Goal: Information Seeking & Learning: Learn about a topic

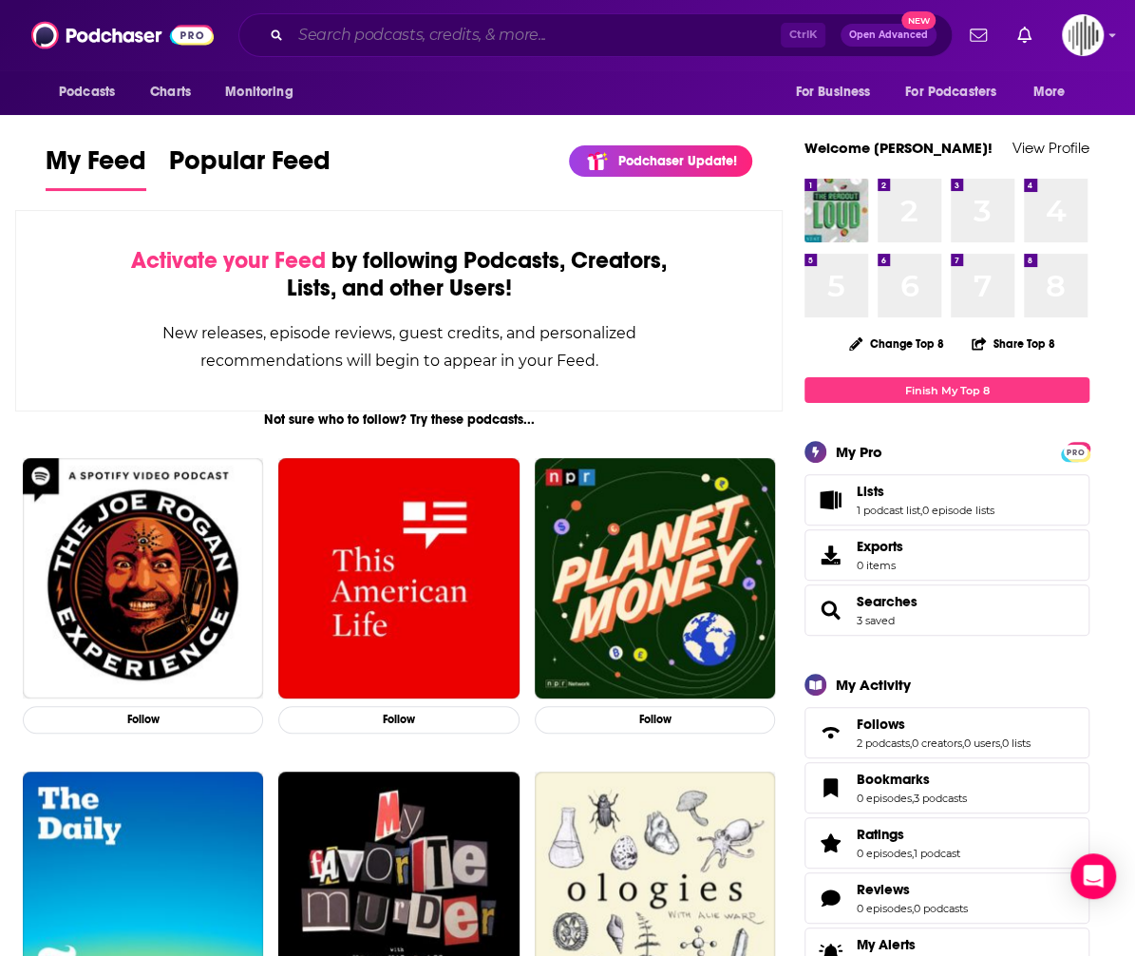
click at [395, 43] on input "Search podcasts, credits, & more..." at bounding box center [536, 35] width 490 height 30
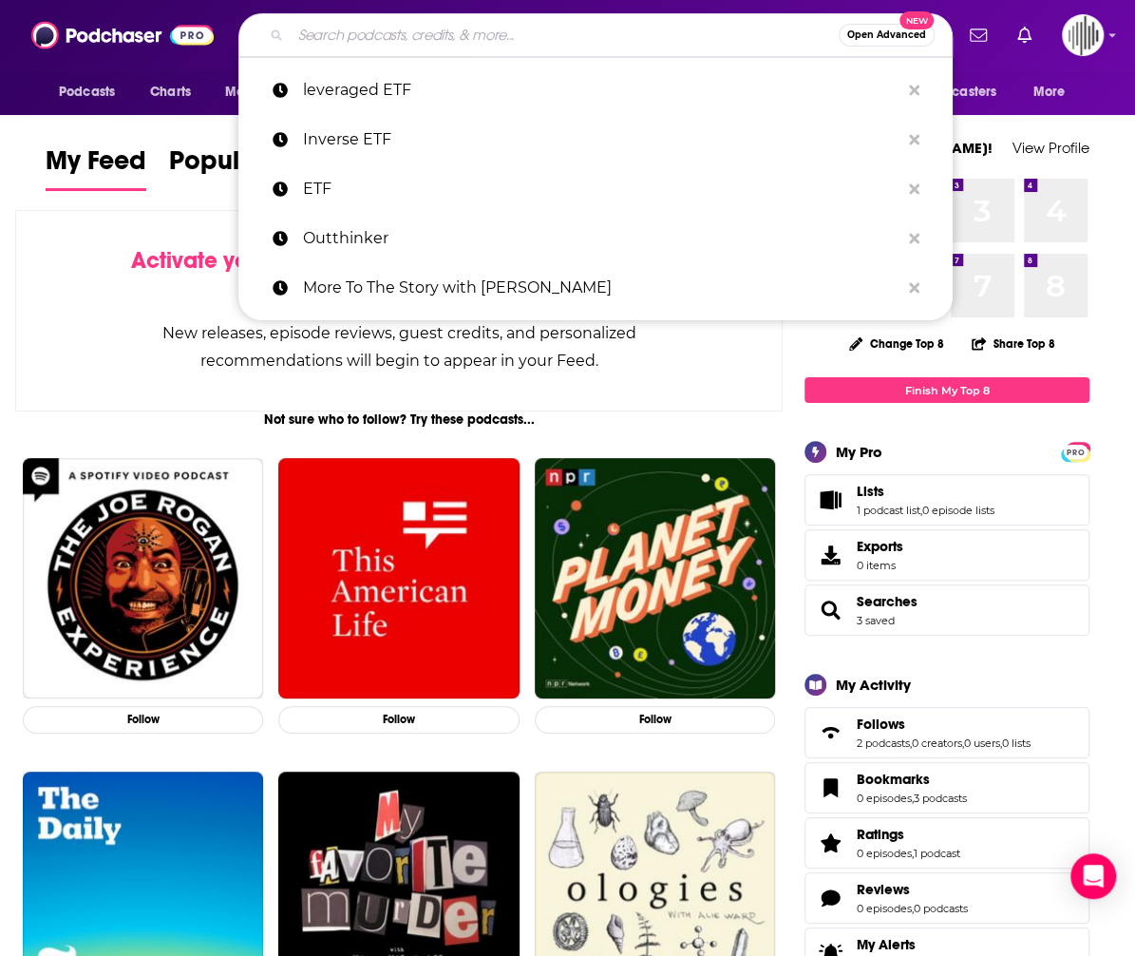
type input "i"
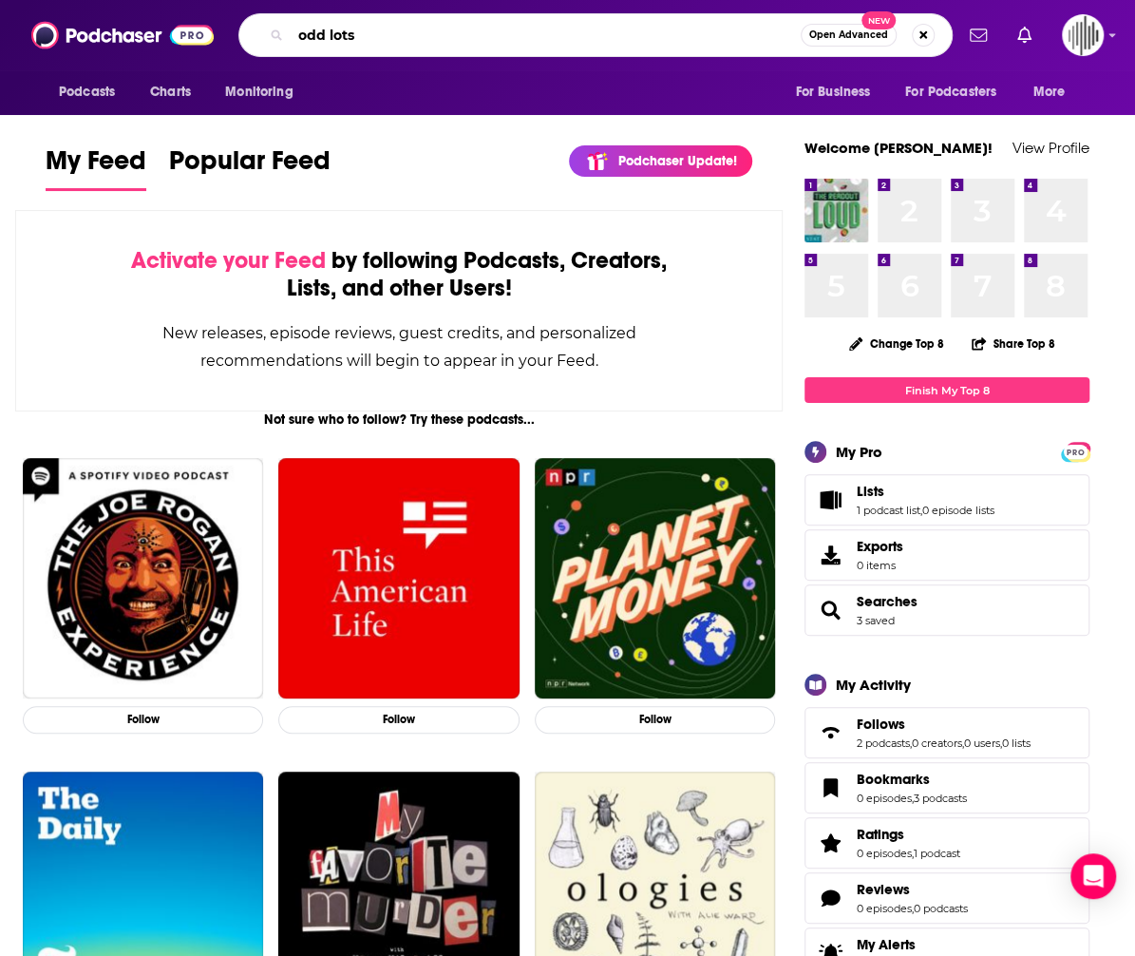
type input "odd lots"
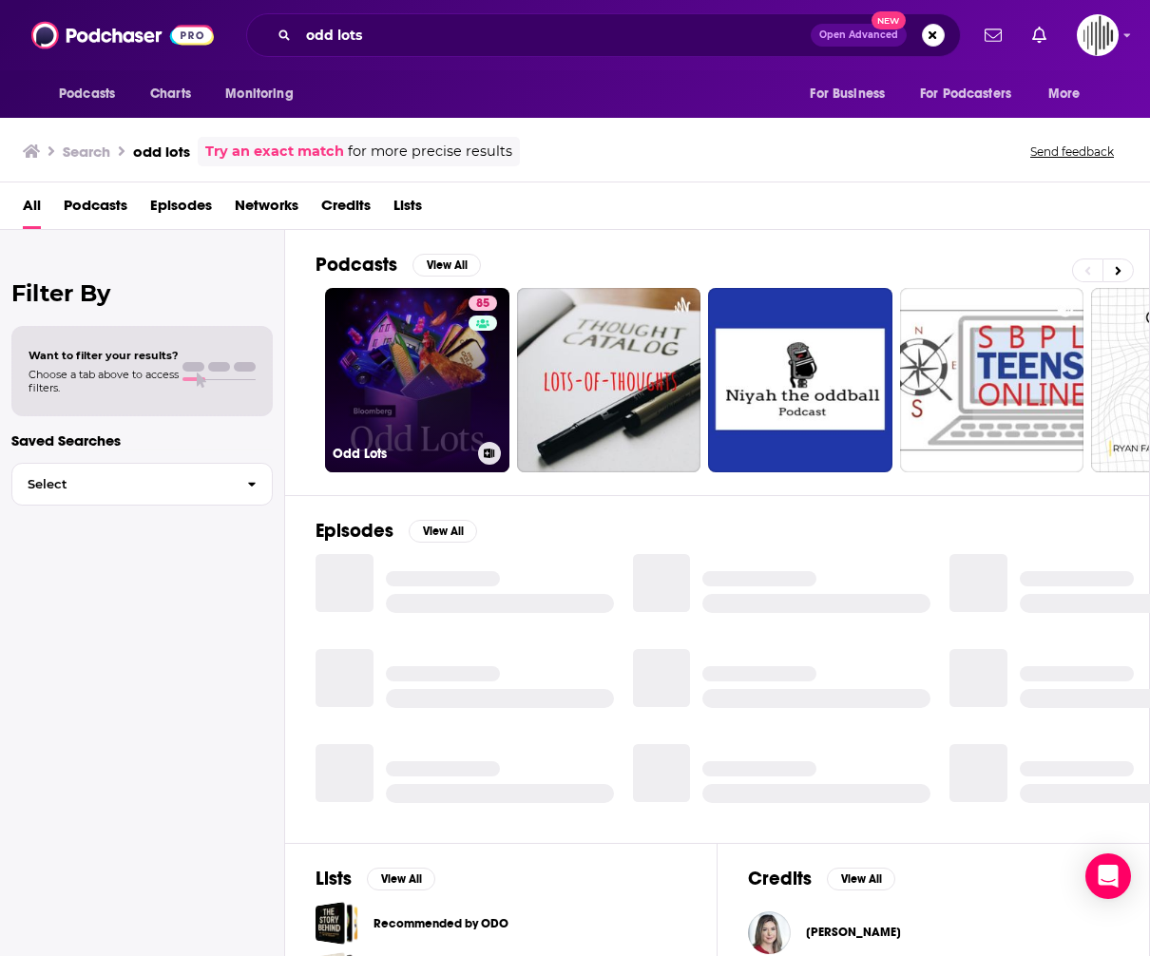
click at [426, 442] on div "Odd Lots" at bounding box center [417, 453] width 169 height 23
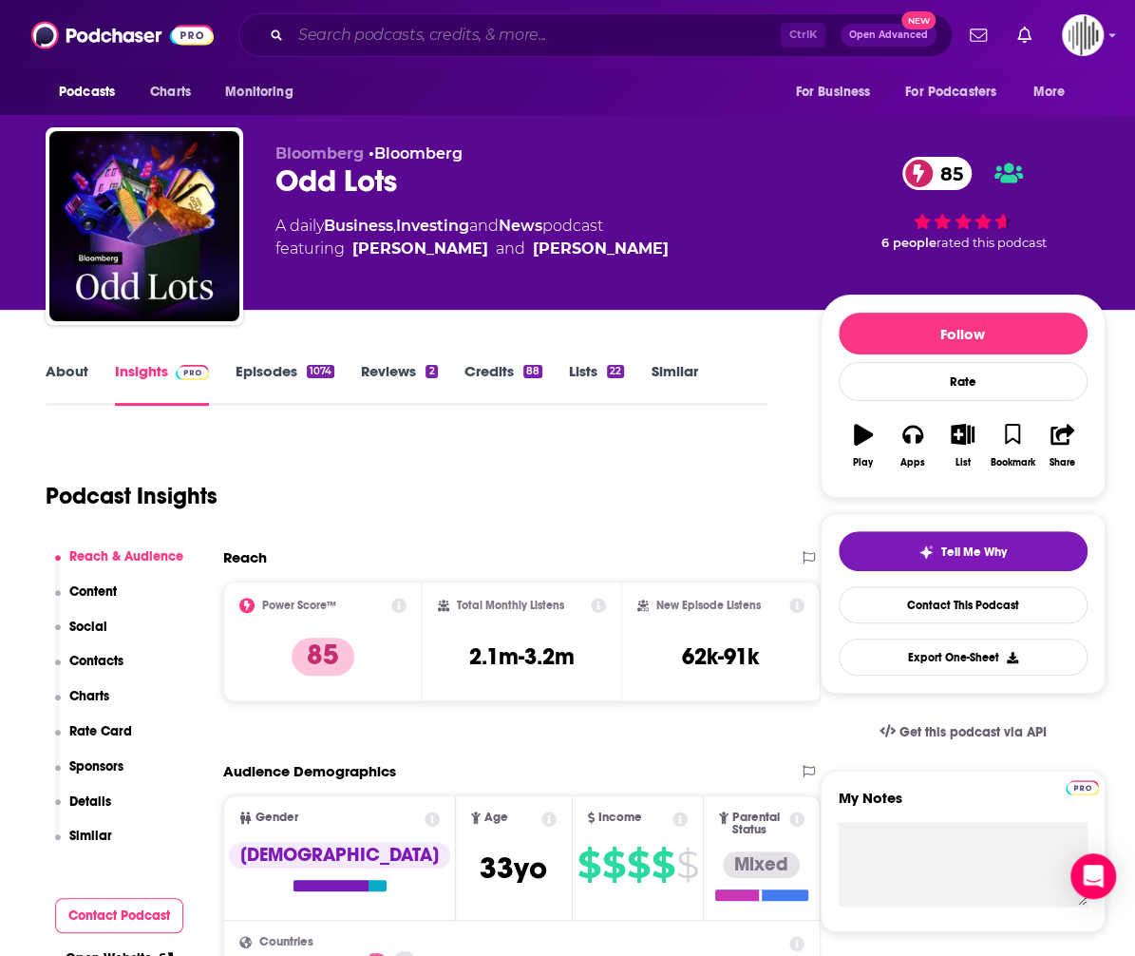
click at [379, 26] on input "Search podcasts, credits, & more..." at bounding box center [536, 35] width 490 height 30
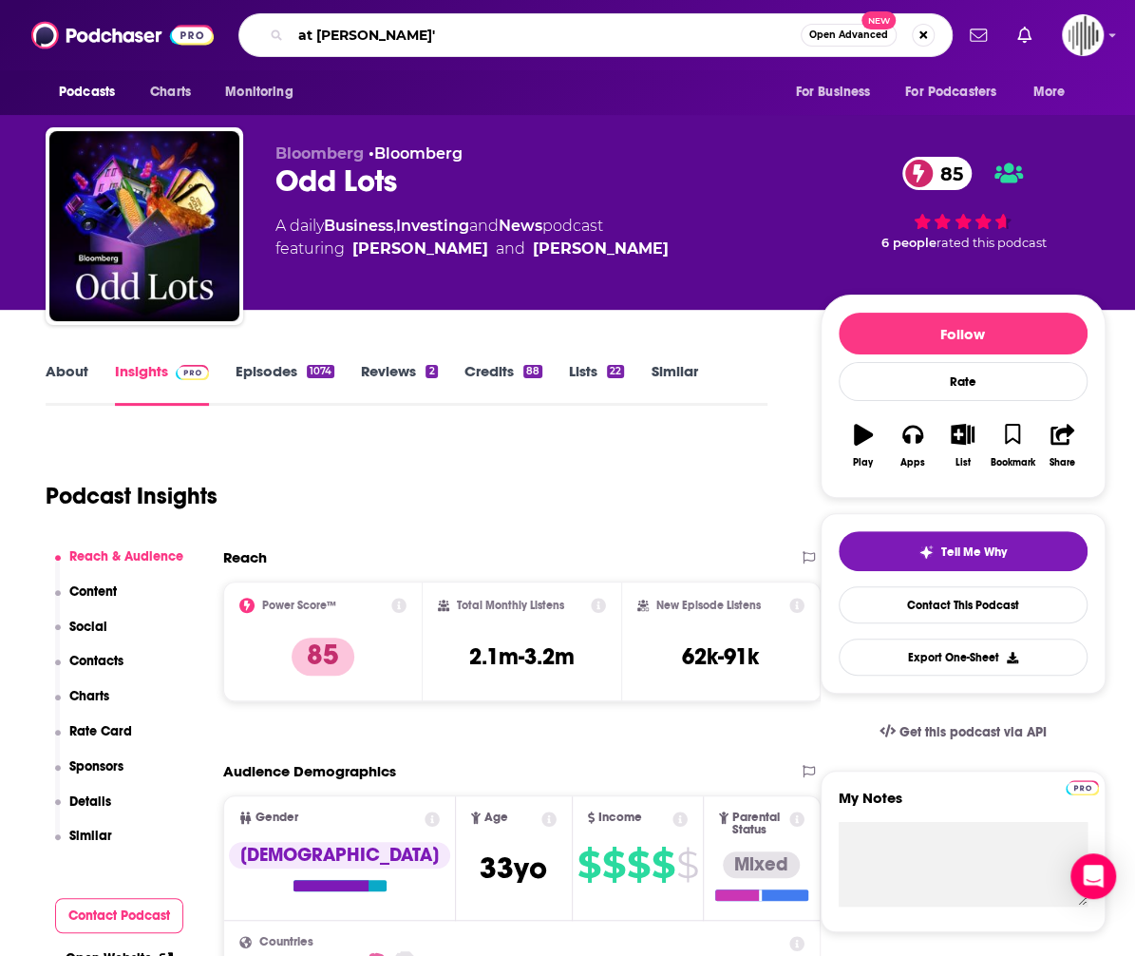
type input "at [PERSON_NAME]"
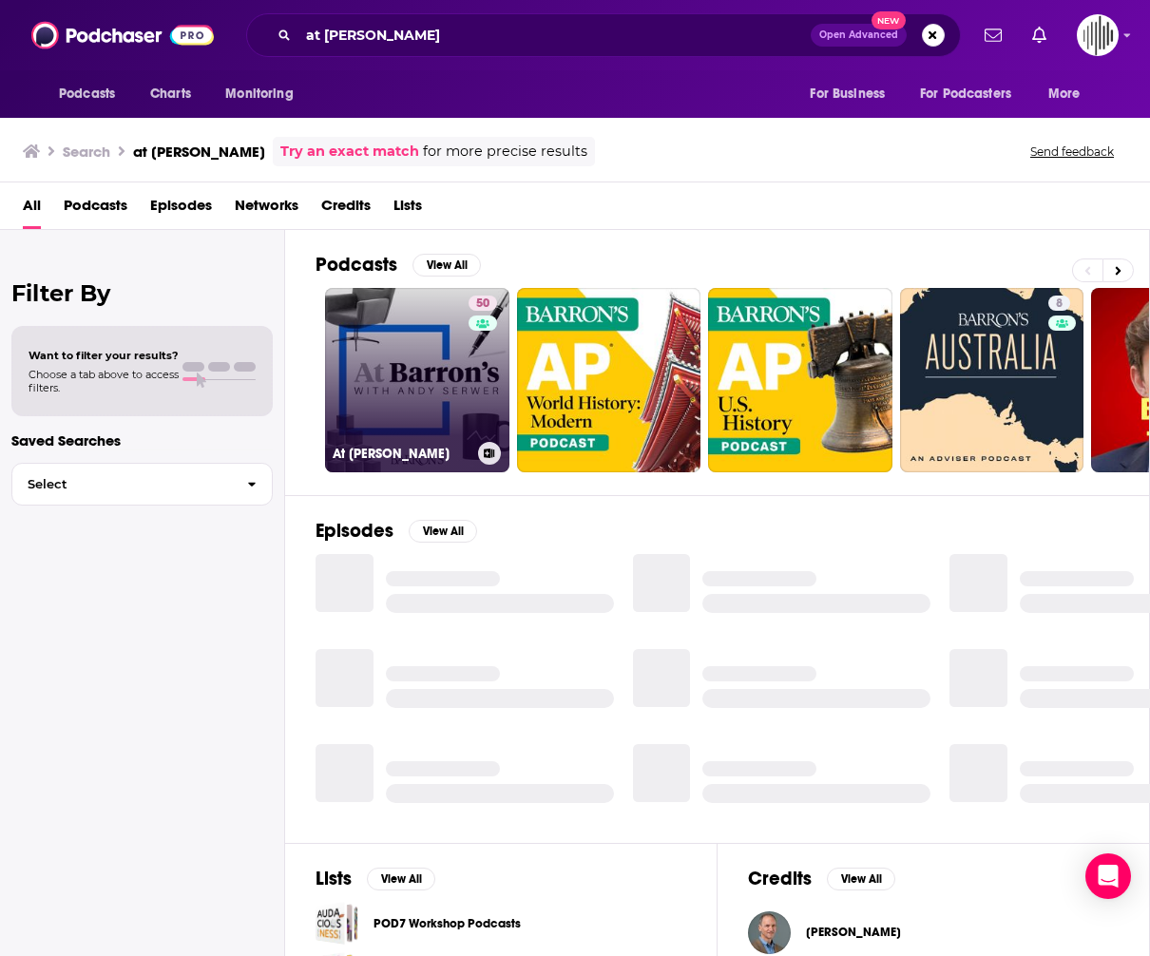
click at [426, 438] on link "50 At [PERSON_NAME]" at bounding box center [417, 380] width 184 height 184
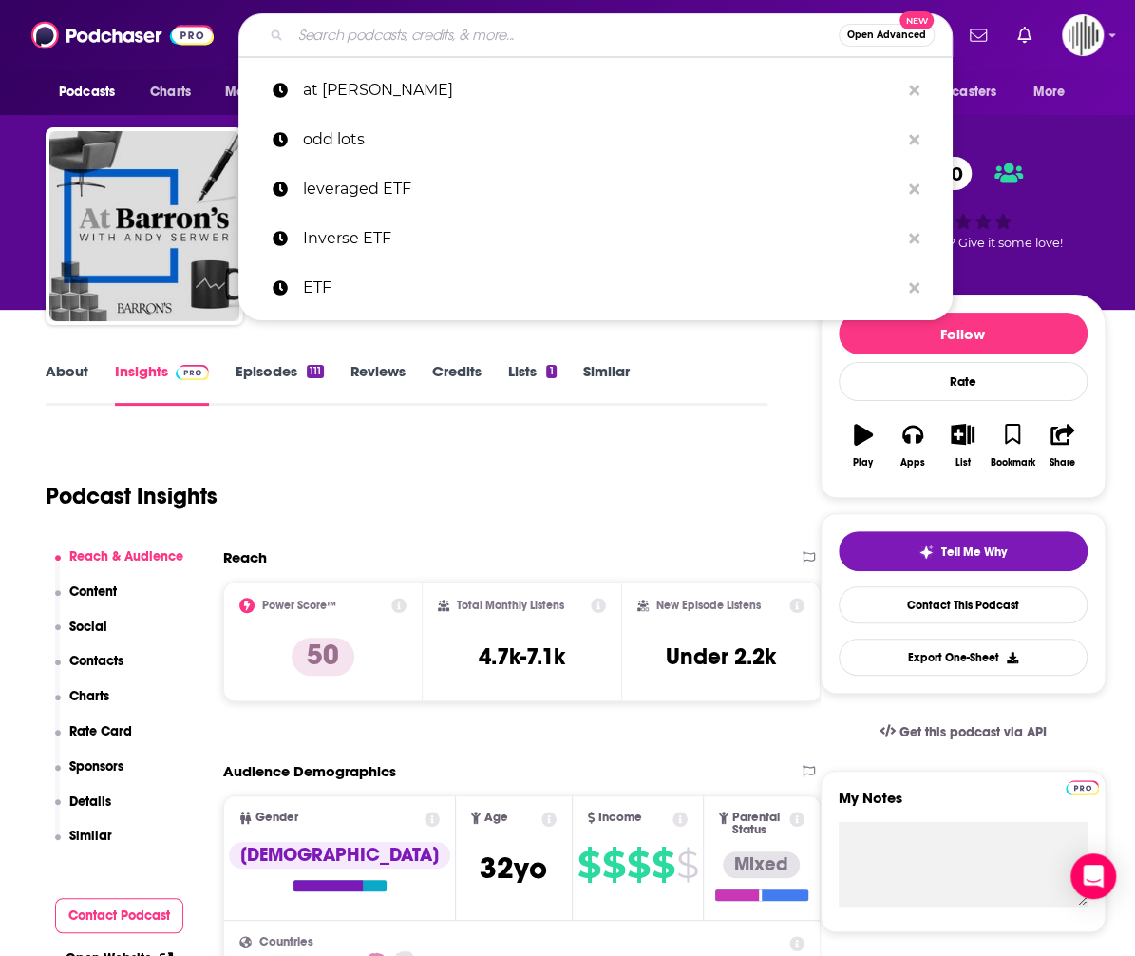
click at [361, 34] on input "Search podcasts, credits, & more..." at bounding box center [565, 35] width 548 height 30
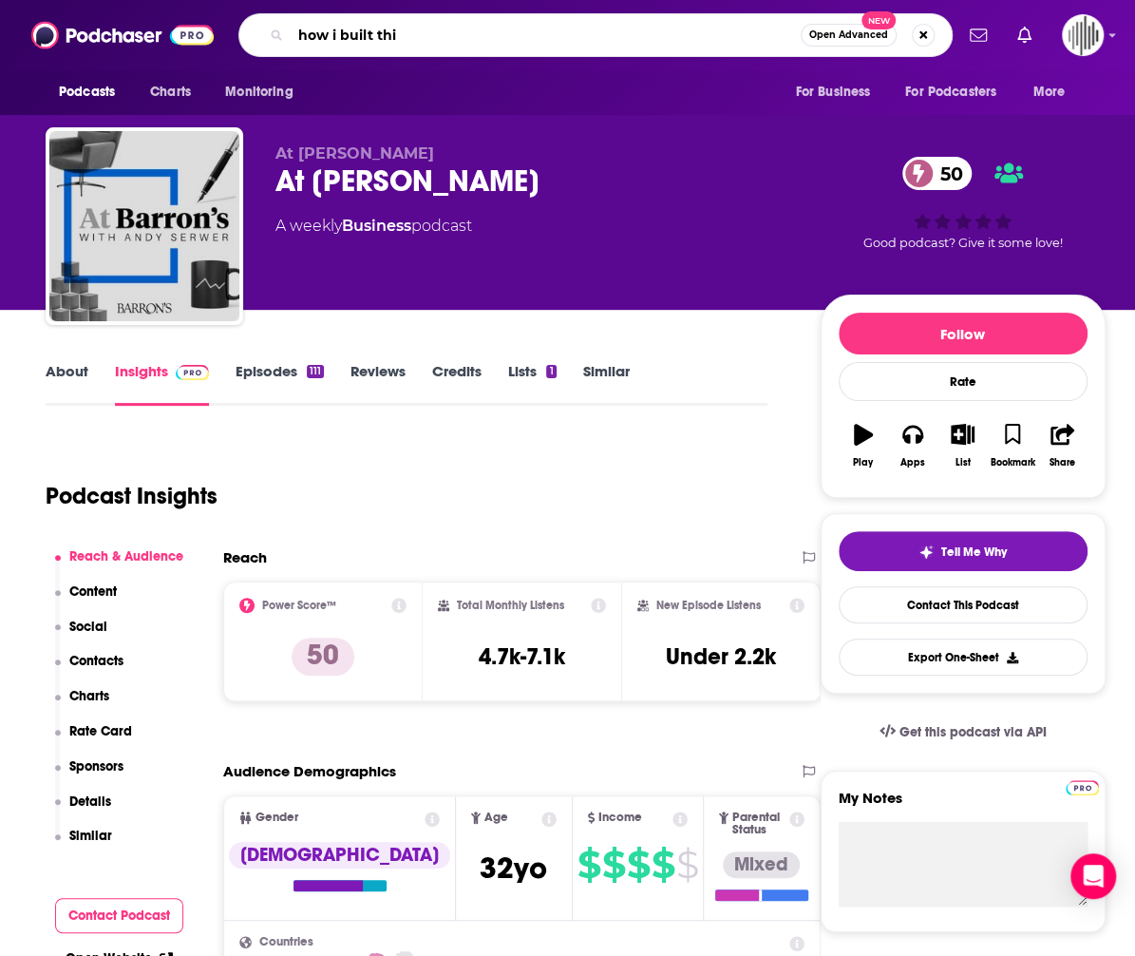
type input "how i built this"
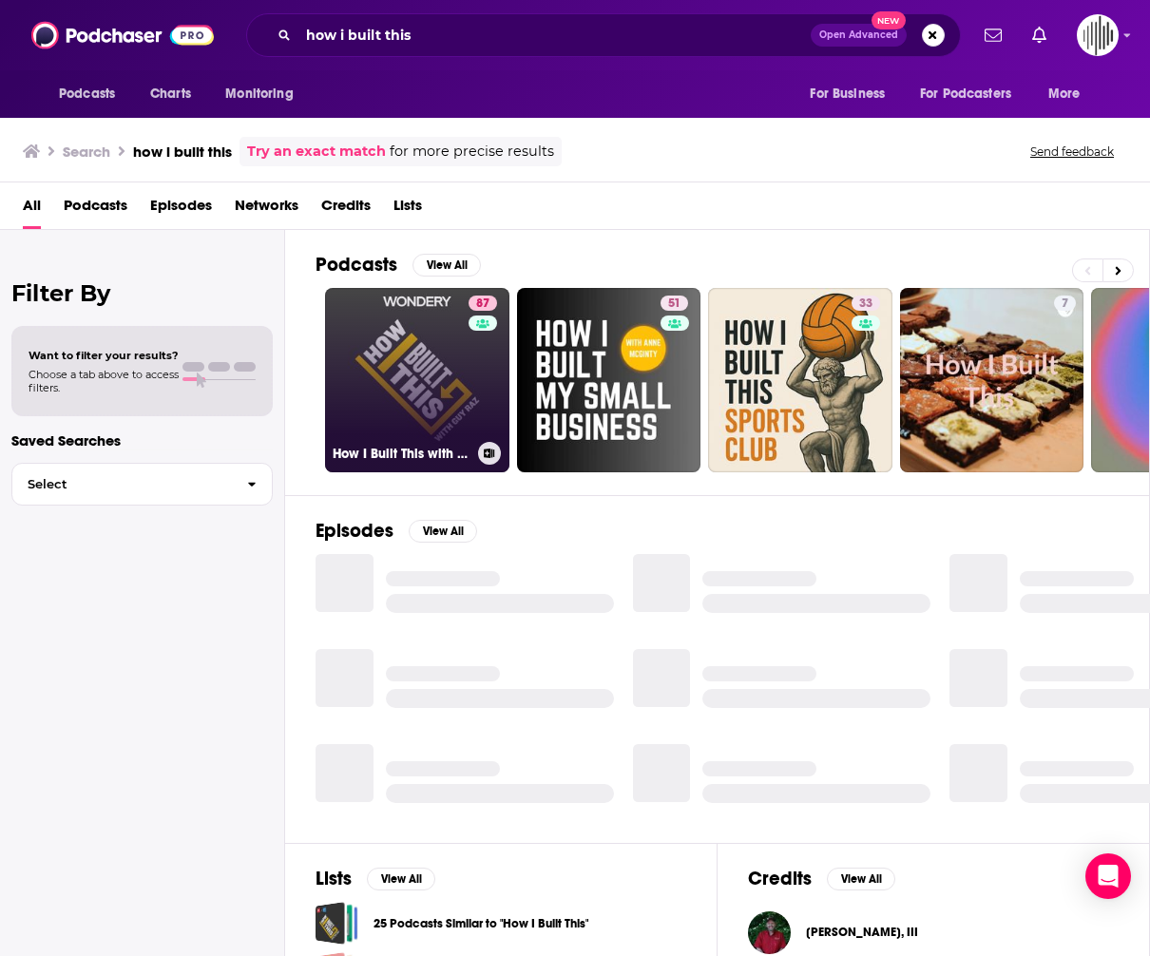
click at [405, 350] on link "87 How I Built This with [PERSON_NAME]" at bounding box center [417, 380] width 184 height 184
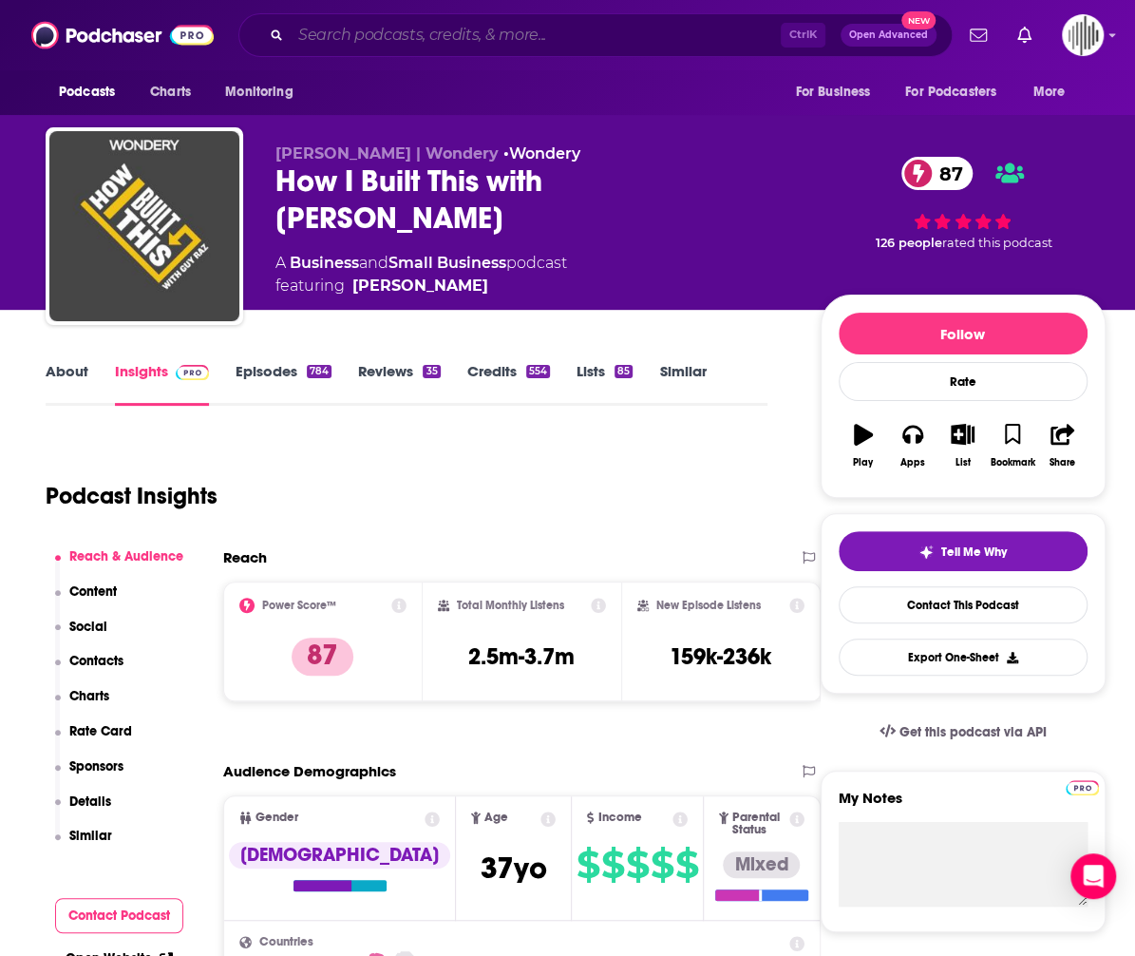
click at [342, 31] on input "Search podcasts, credits, & more..." at bounding box center [536, 35] width 490 height 30
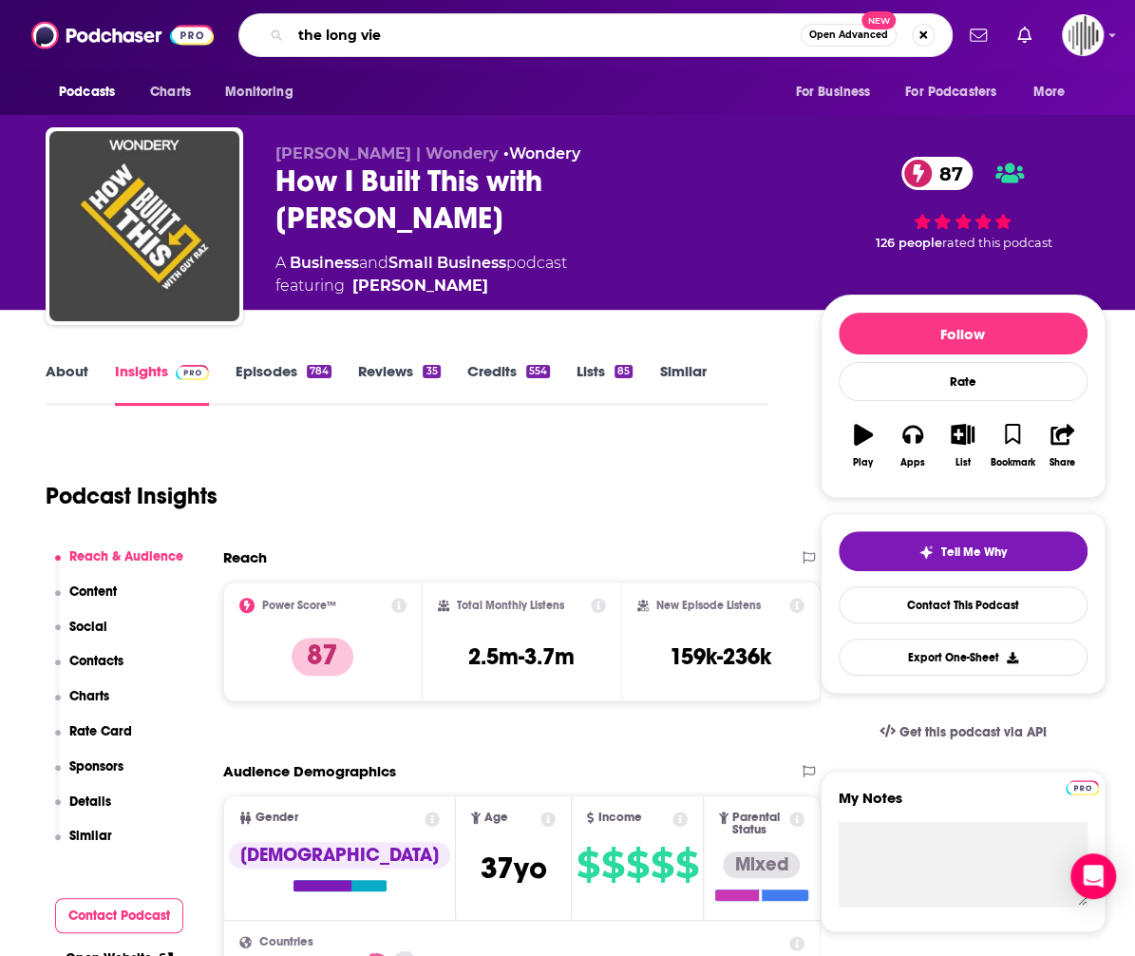
type input "the long view"
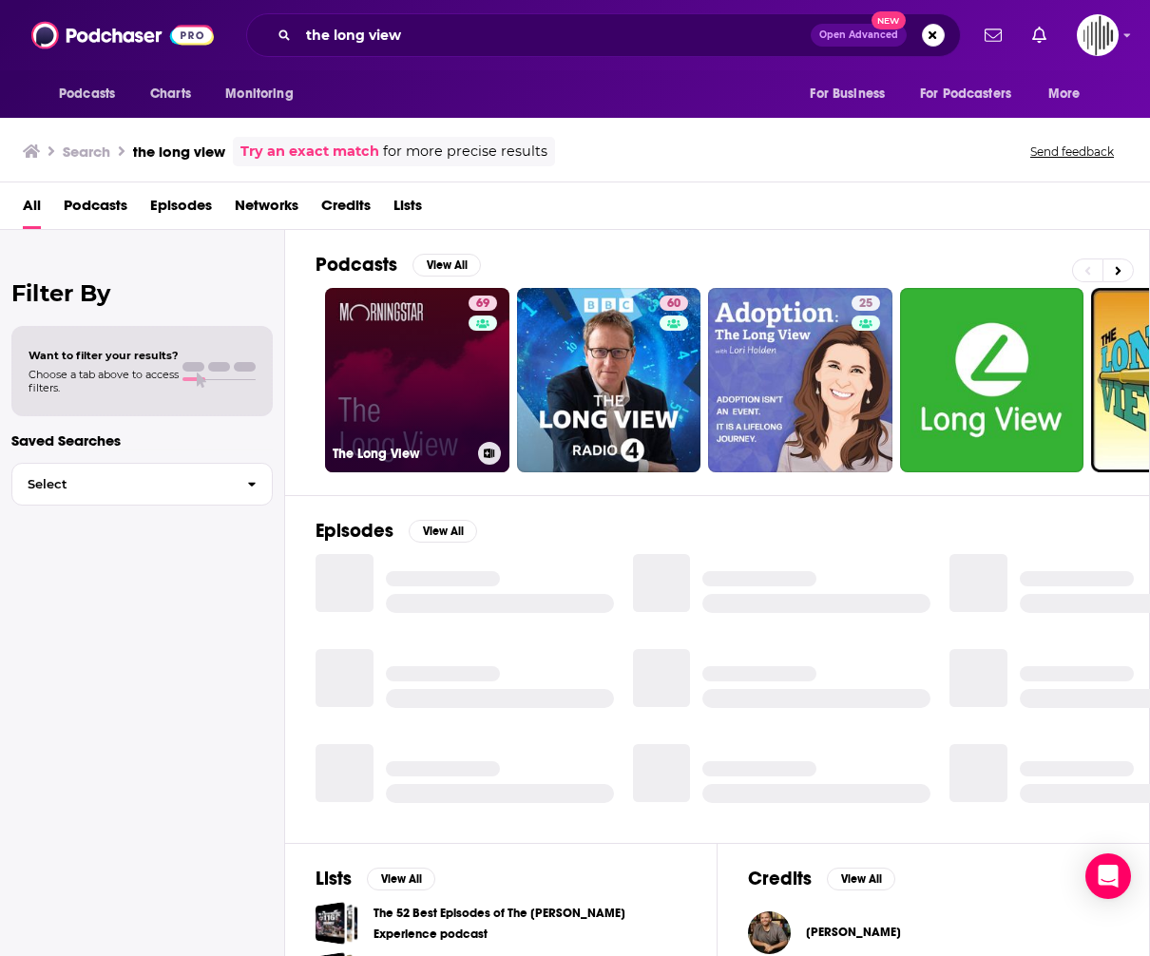
click at [443, 364] on link "69 The Long View" at bounding box center [417, 380] width 184 height 184
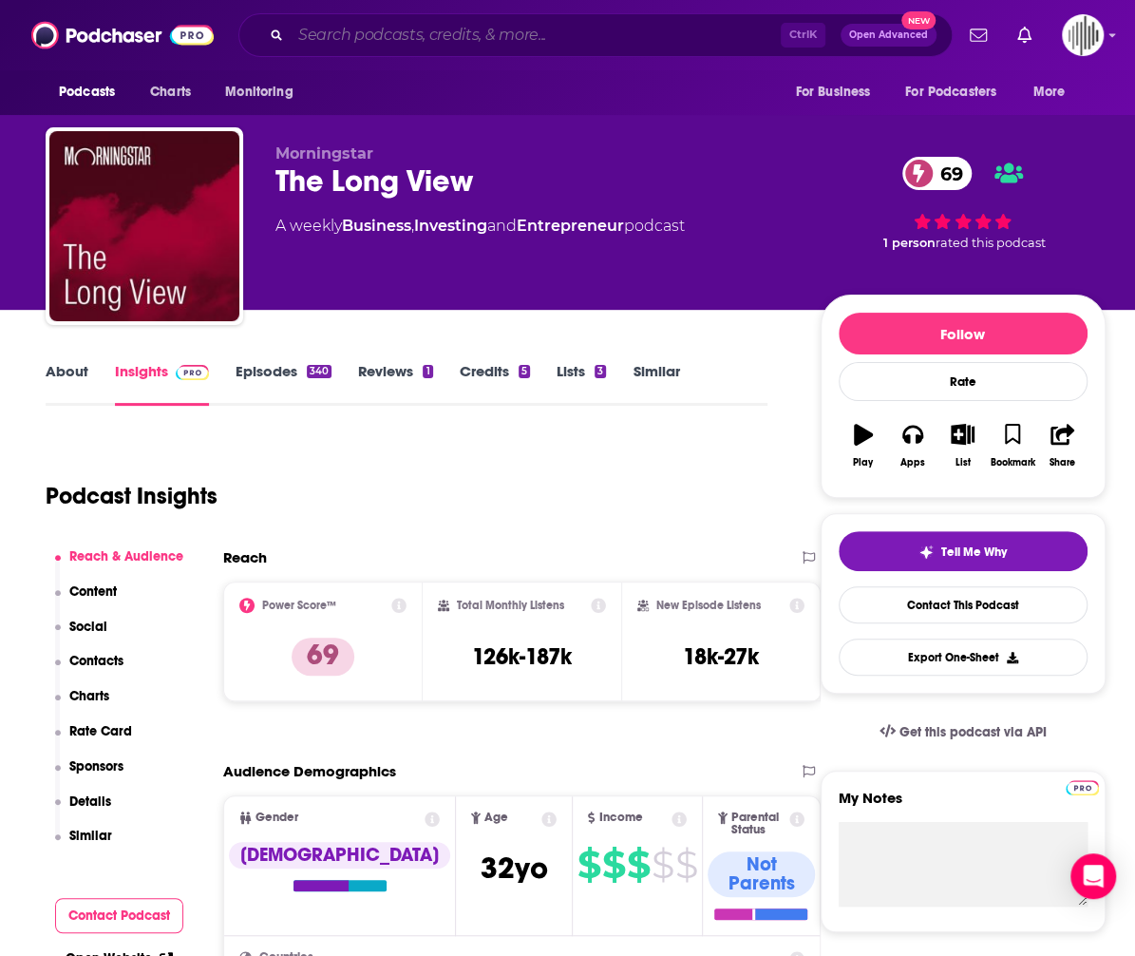
click at [319, 27] on input "Search podcasts, credits, & more..." at bounding box center [536, 35] width 490 height 30
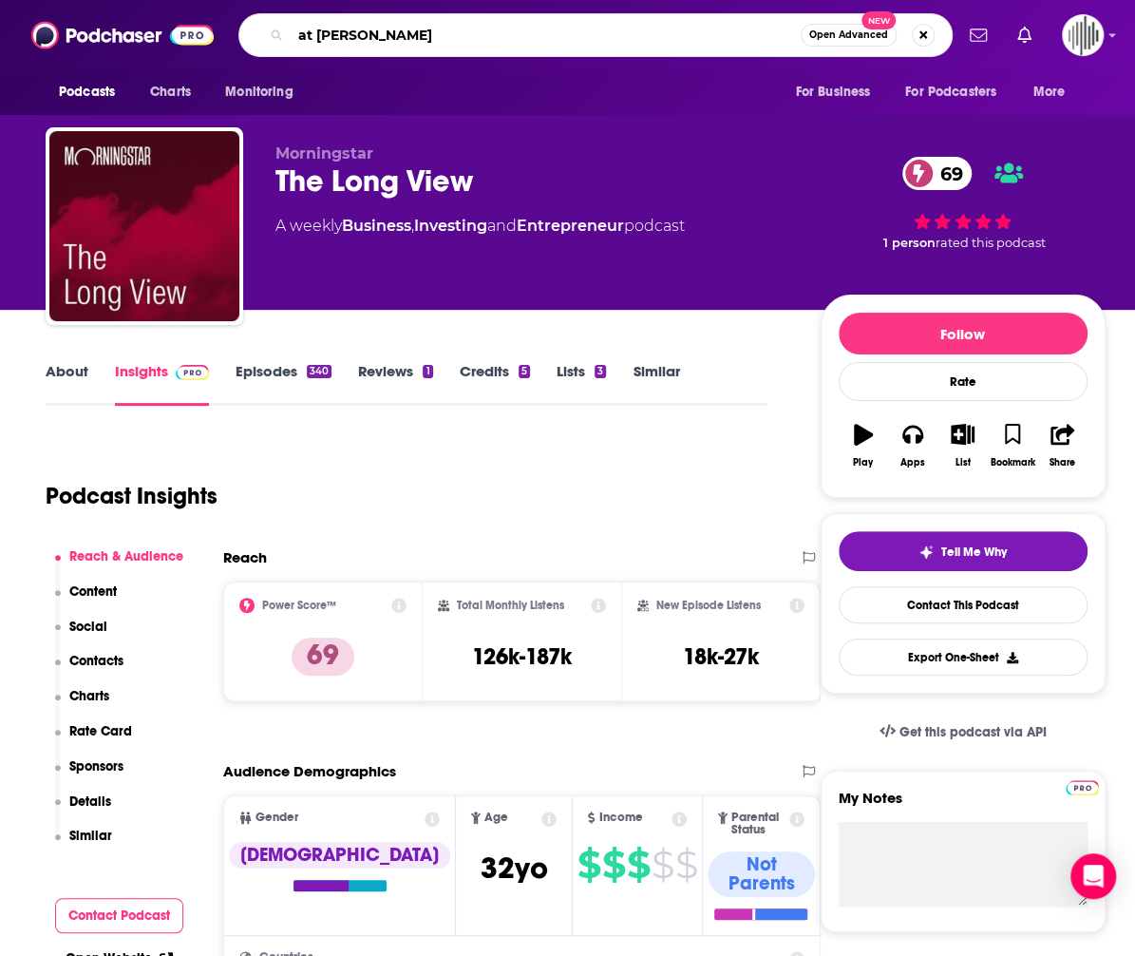
type input "at barrons"
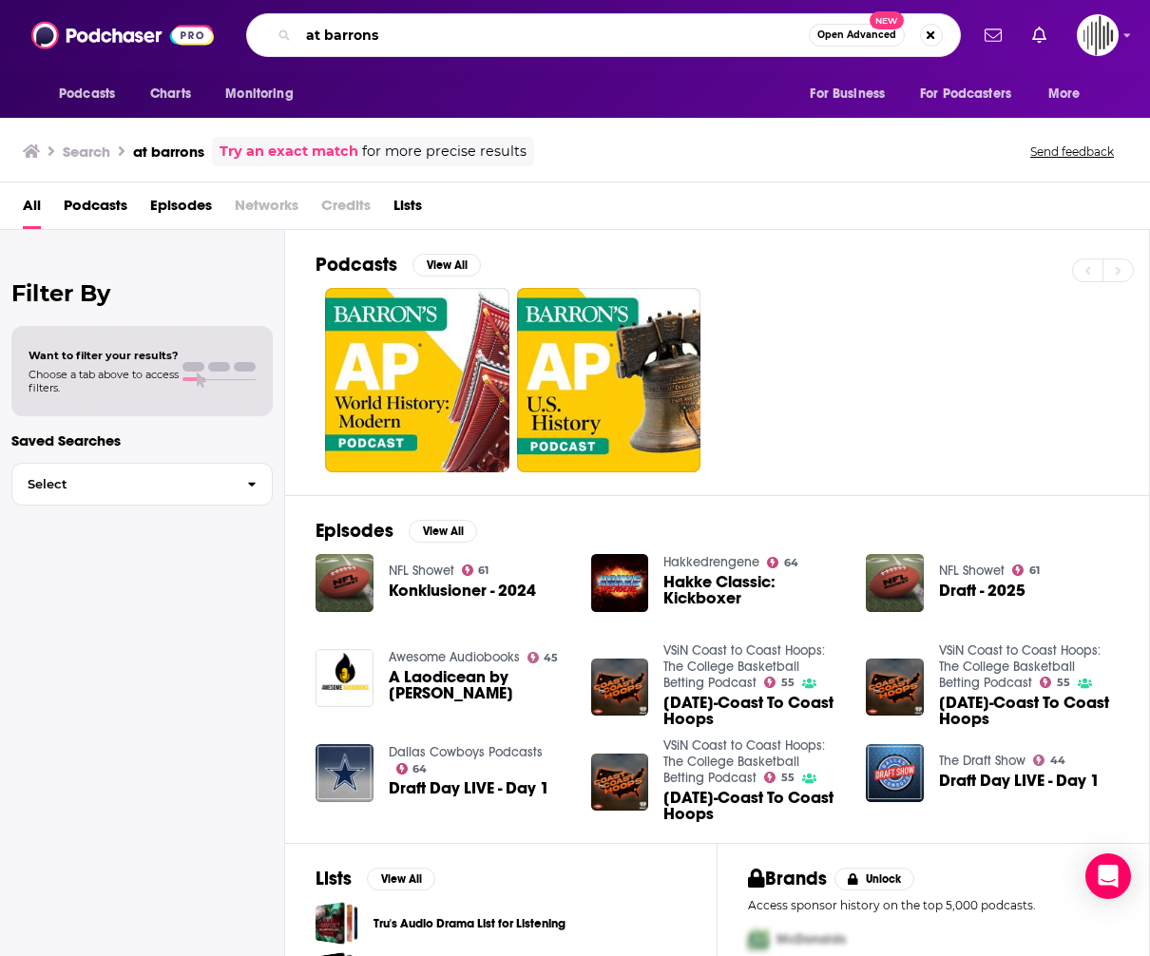
click at [367, 33] on input "at barrons" at bounding box center [553, 35] width 510 height 30
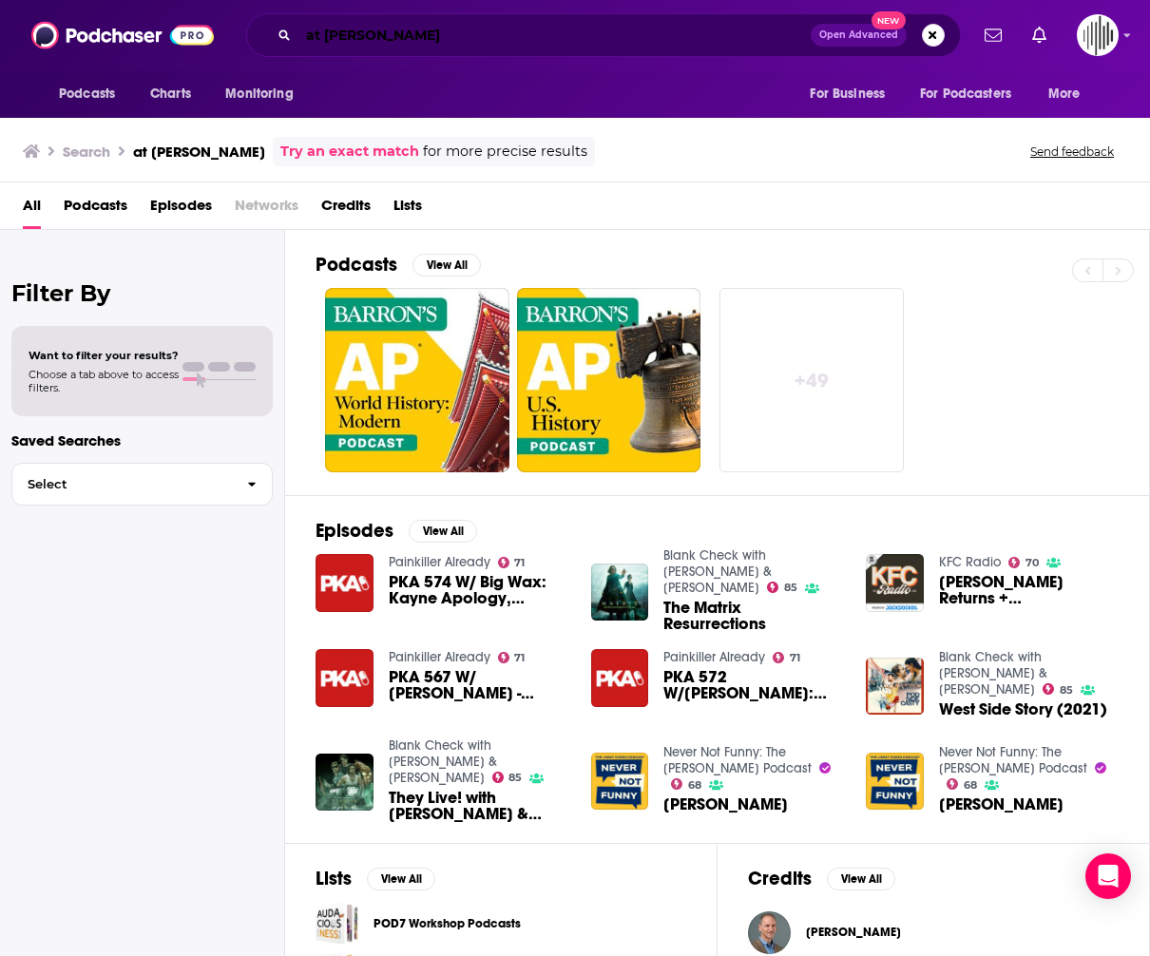
click at [403, 41] on input "at [PERSON_NAME]" at bounding box center [554, 35] width 512 height 30
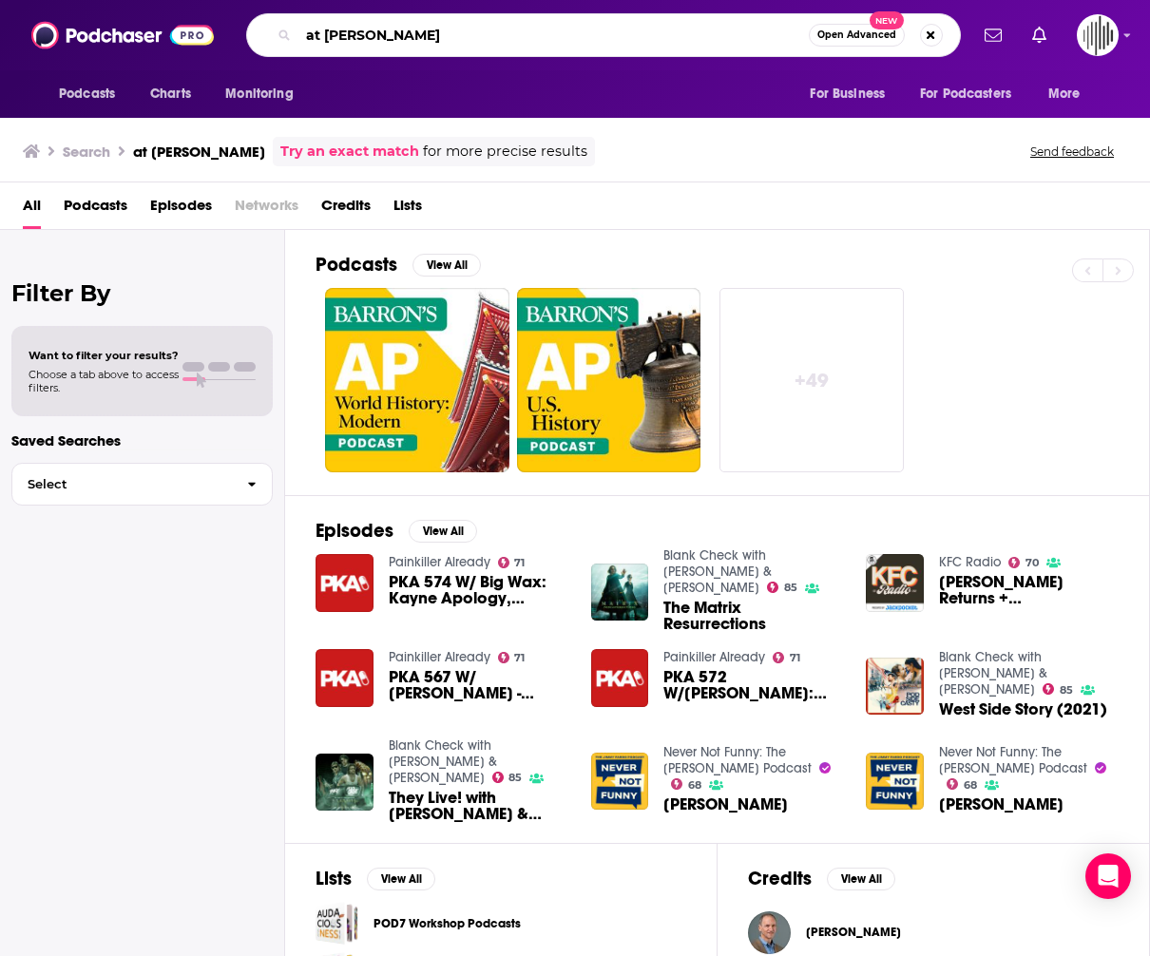
click at [402, 41] on input "at [PERSON_NAME]" at bounding box center [553, 35] width 510 height 30
click at [400, 43] on input "at [PERSON_NAME]" at bounding box center [553, 35] width 510 height 30
type input "at [PERSON_NAME]"
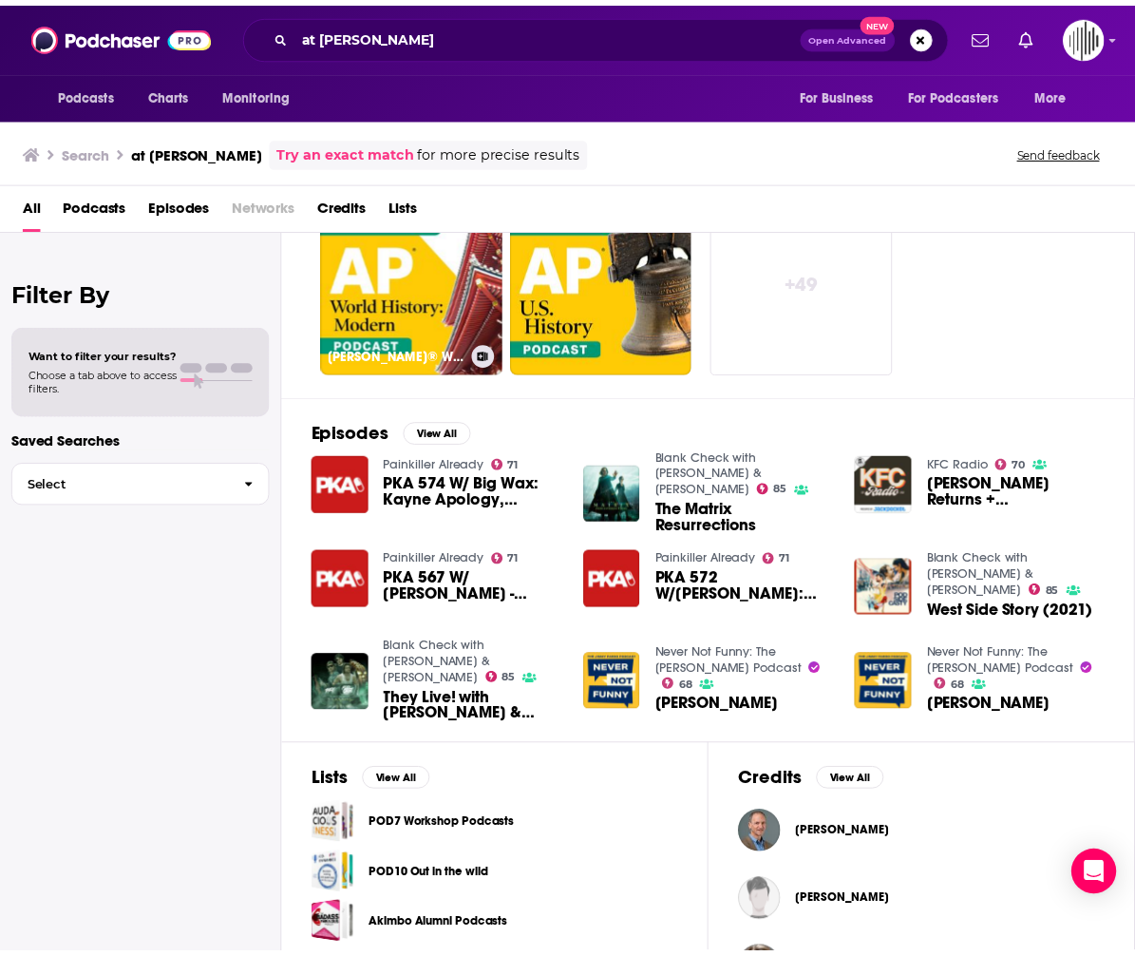
scroll to position [285, 0]
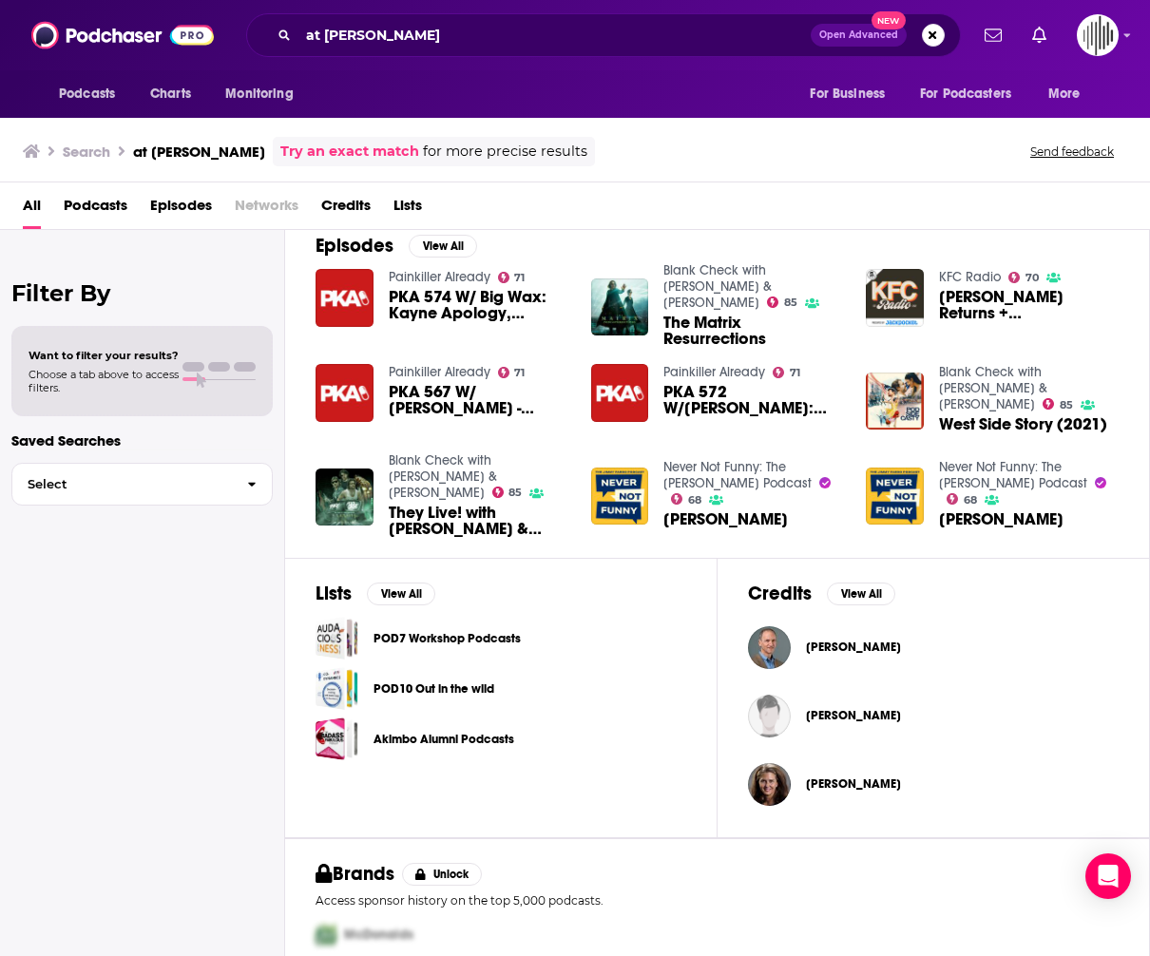
click at [100, 200] on span "Podcasts" at bounding box center [96, 209] width 64 height 39
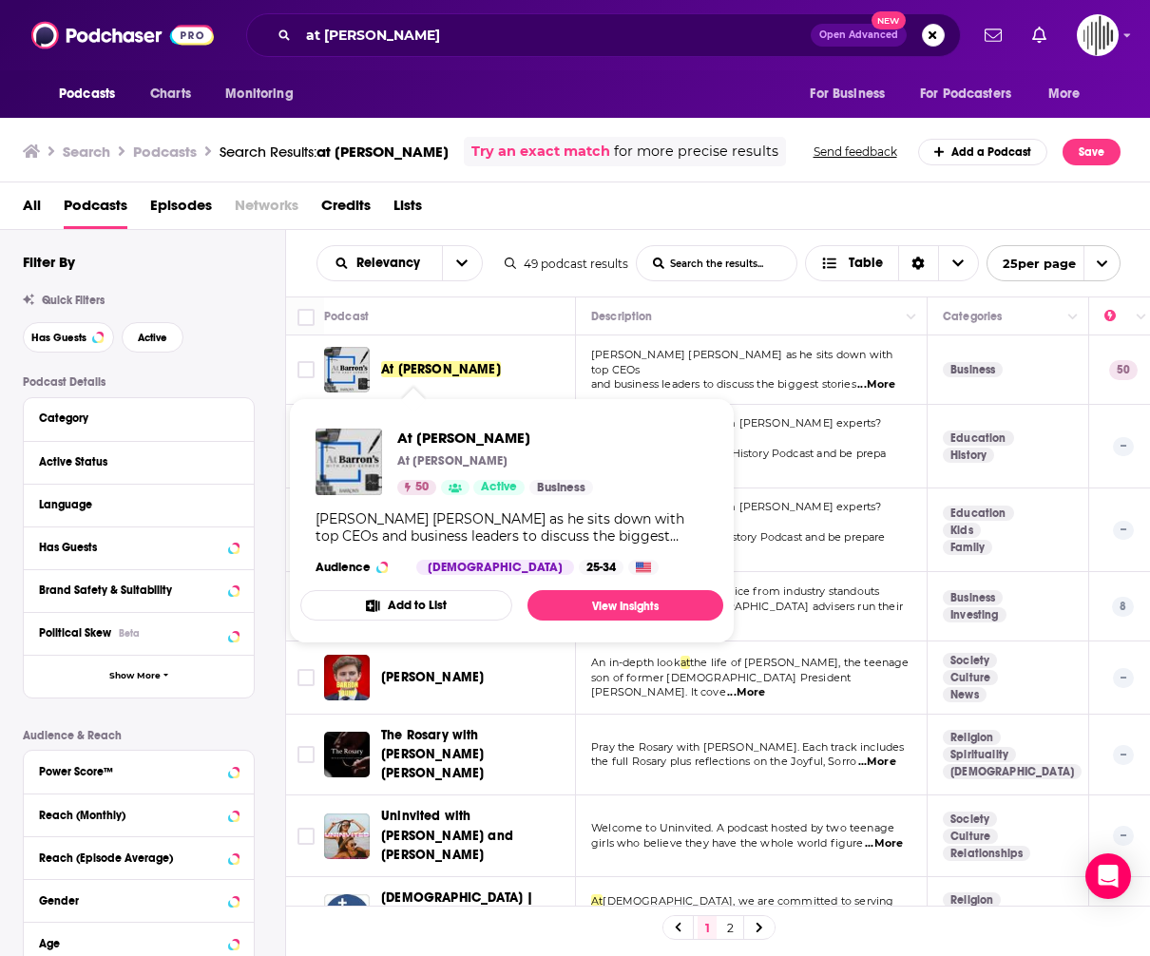
click at [417, 362] on span "At [PERSON_NAME]" at bounding box center [441, 369] width 120 height 16
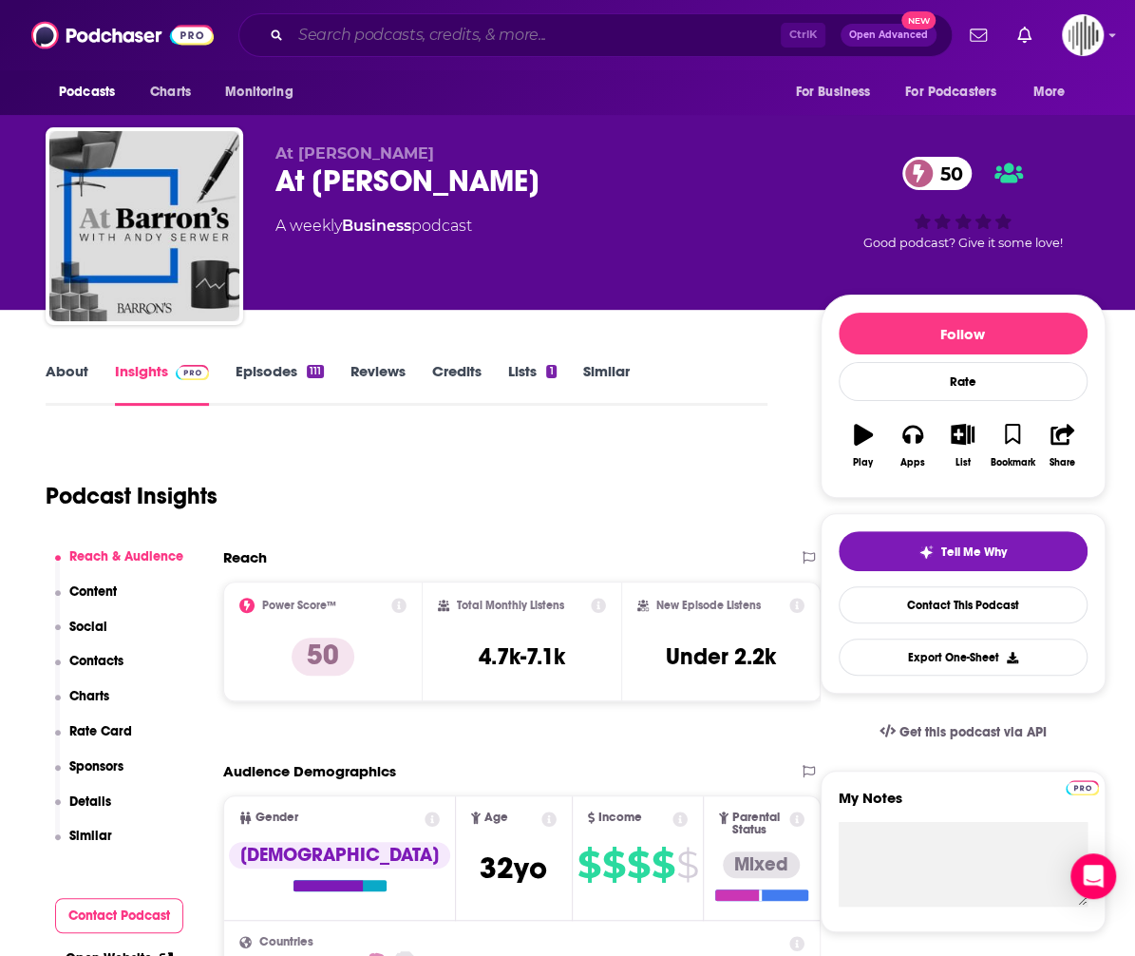
click at [403, 25] on input "Search podcasts, credits, & more..." at bounding box center [536, 35] width 490 height 30
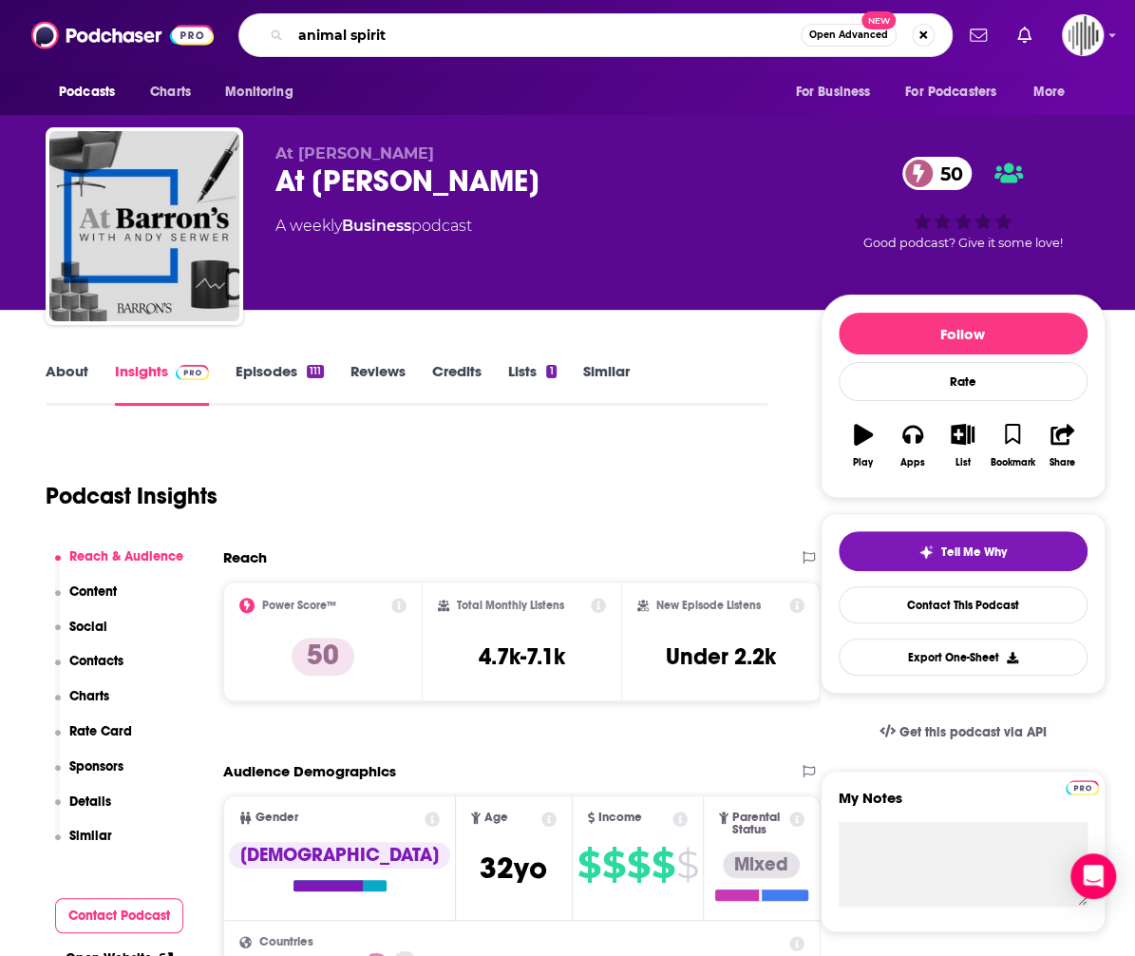
type input "animal spirits"
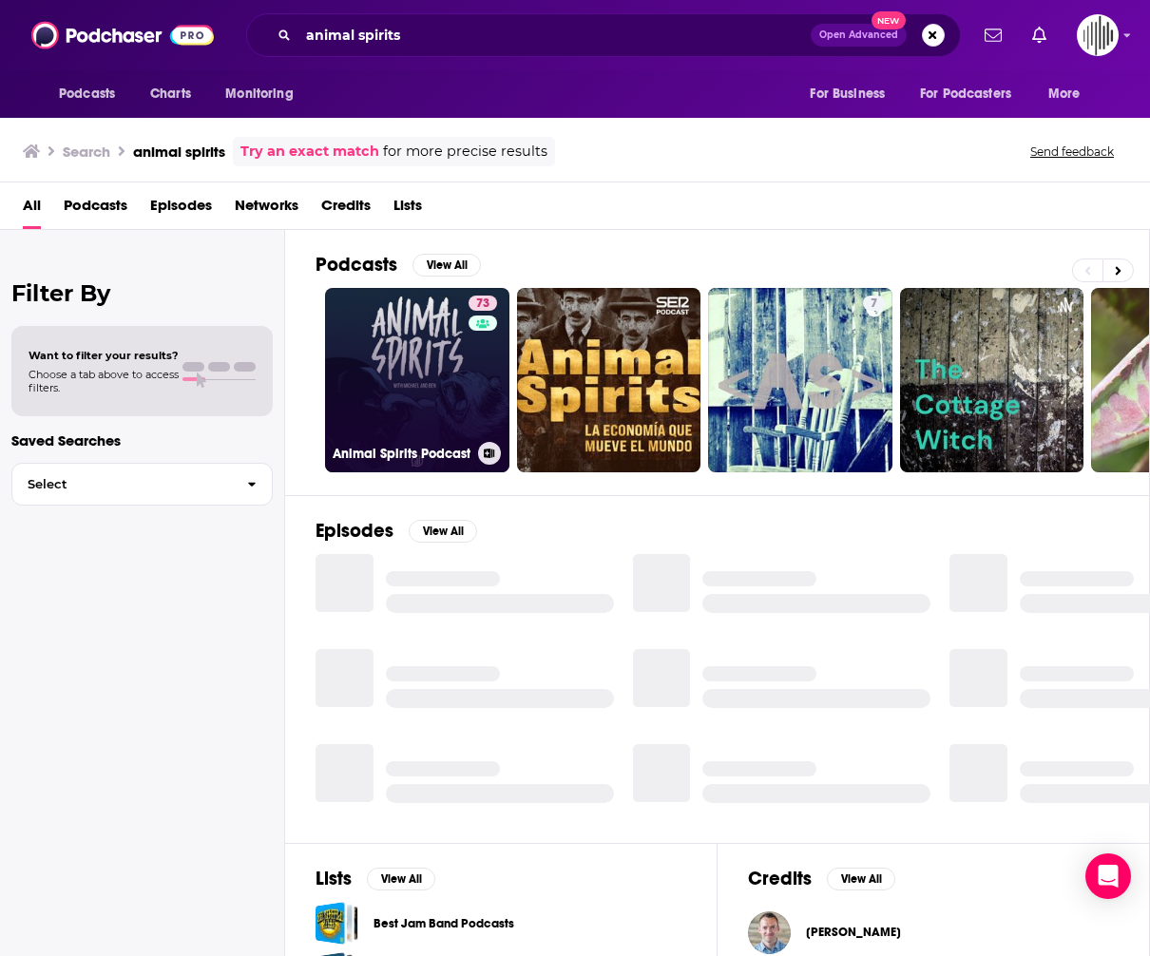
click at [414, 425] on link "73 Animal Spirits Podcast" at bounding box center [417, 380] width 184 height 184
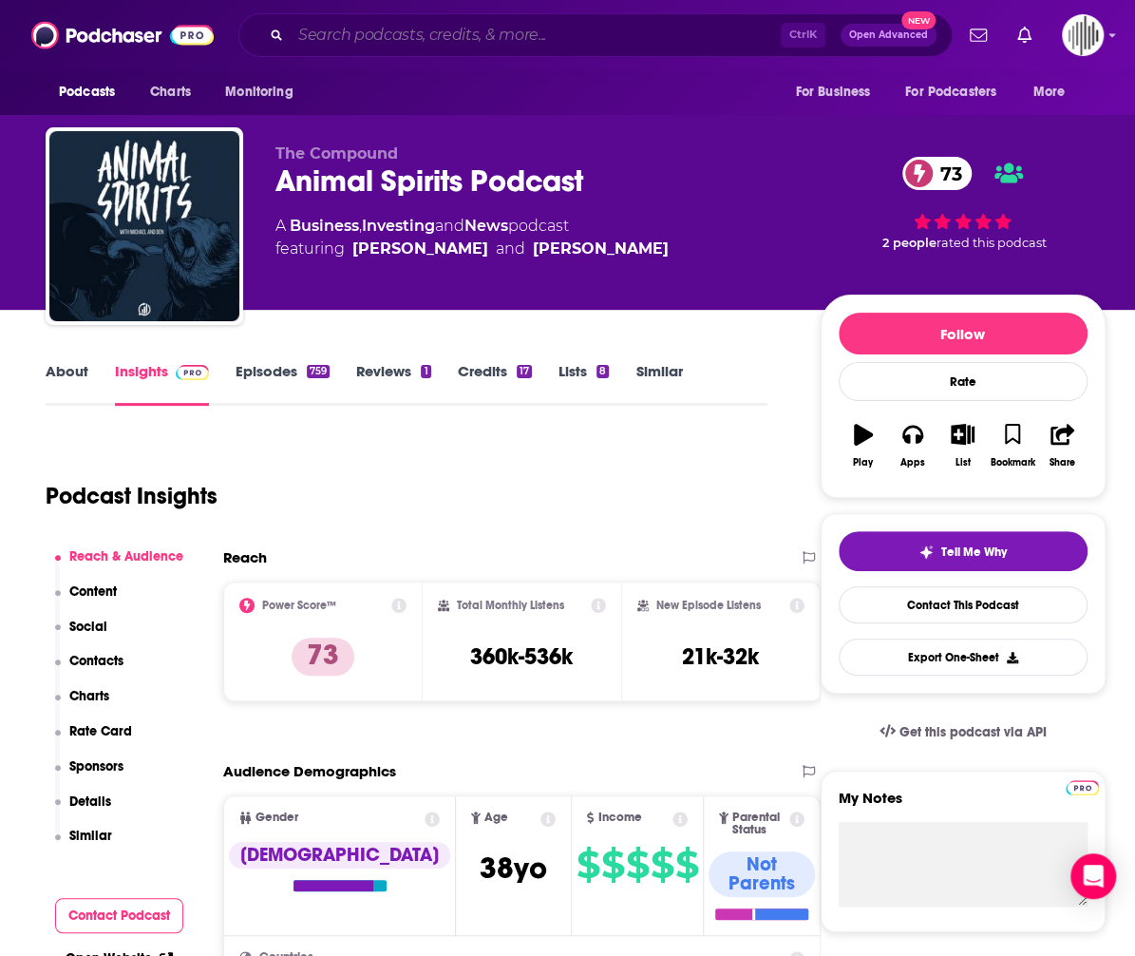
click at [392, 48] on input "Search podcasts, credits, & more..." at bounding box center [536, 35] width 490 height 30
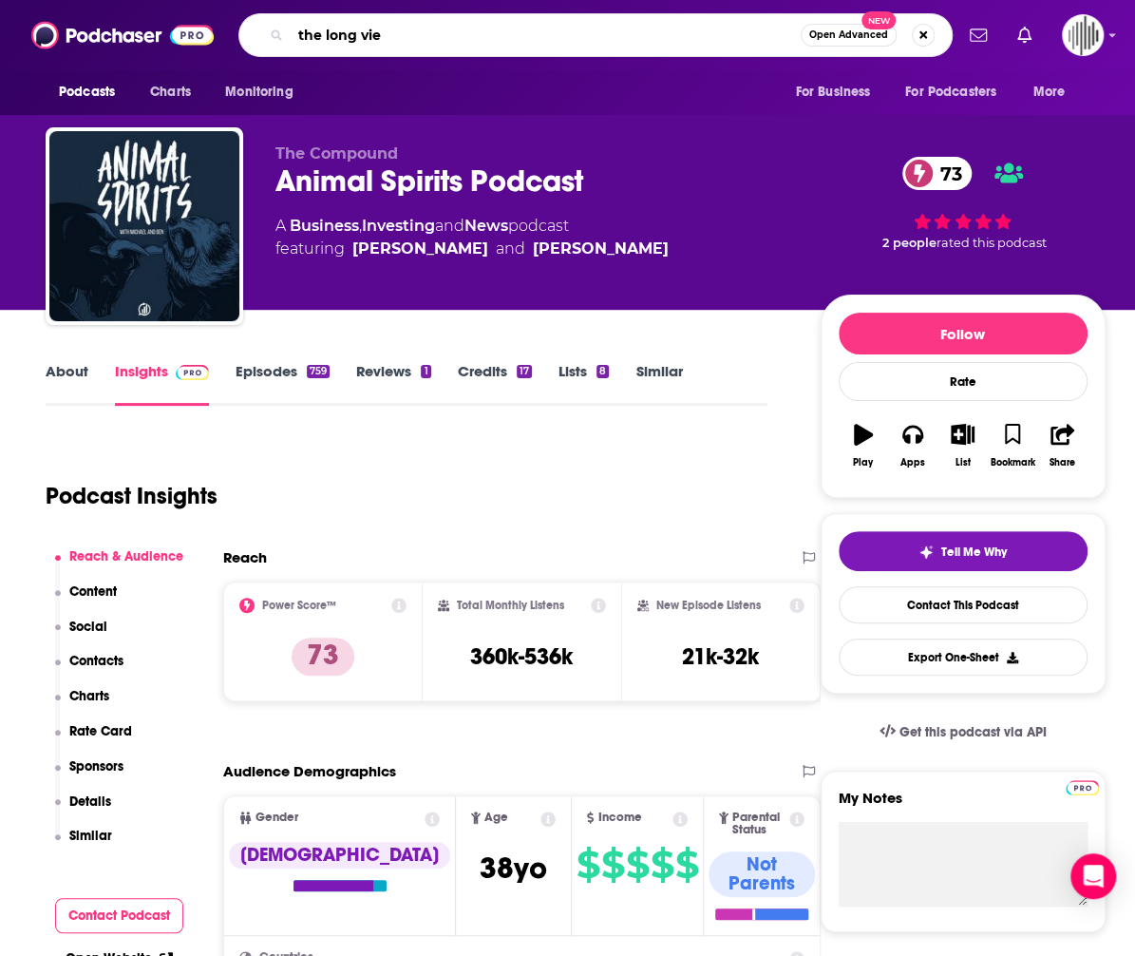
type input "the long view"
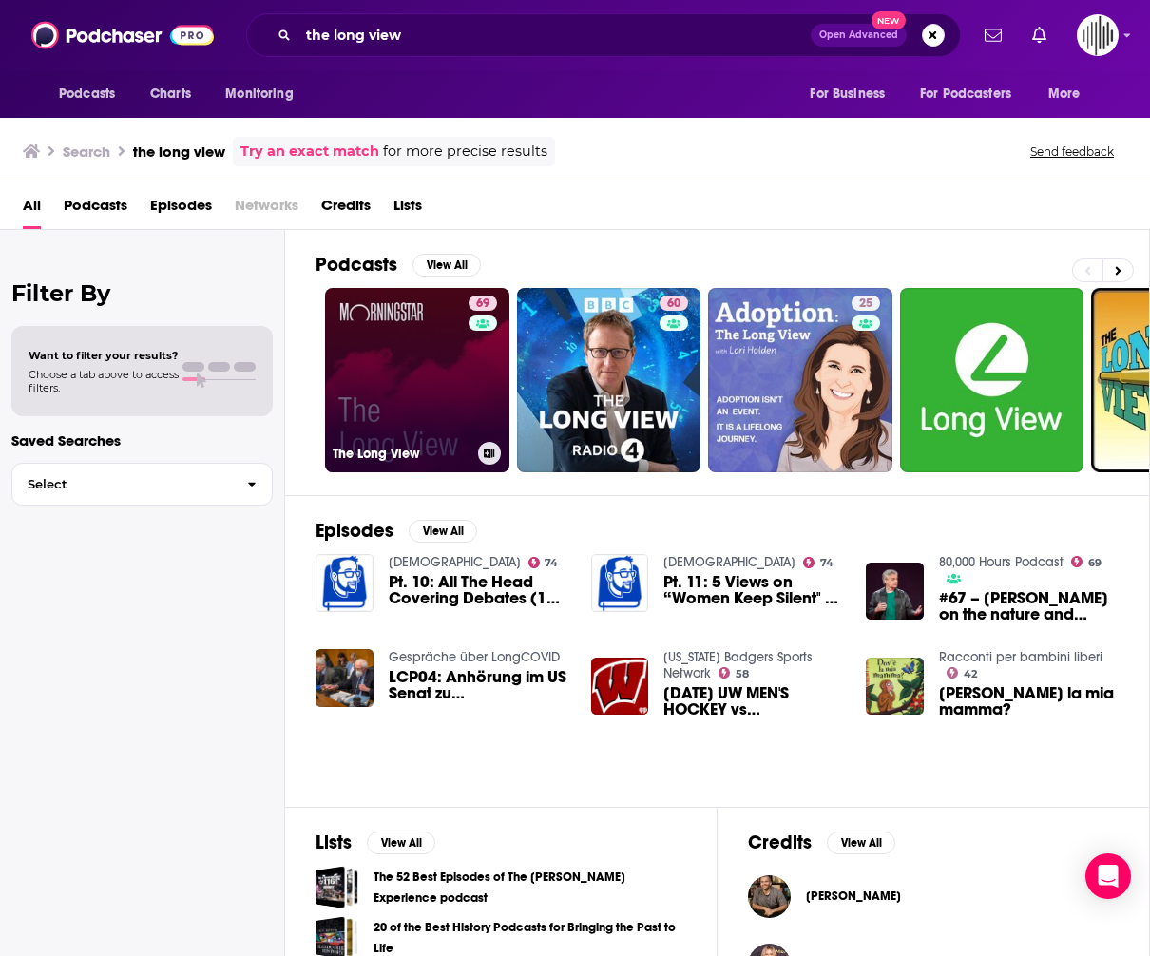
click at [370, 347] on link "69 The Long View" at bounding box center [417, 380] width 184 height 184
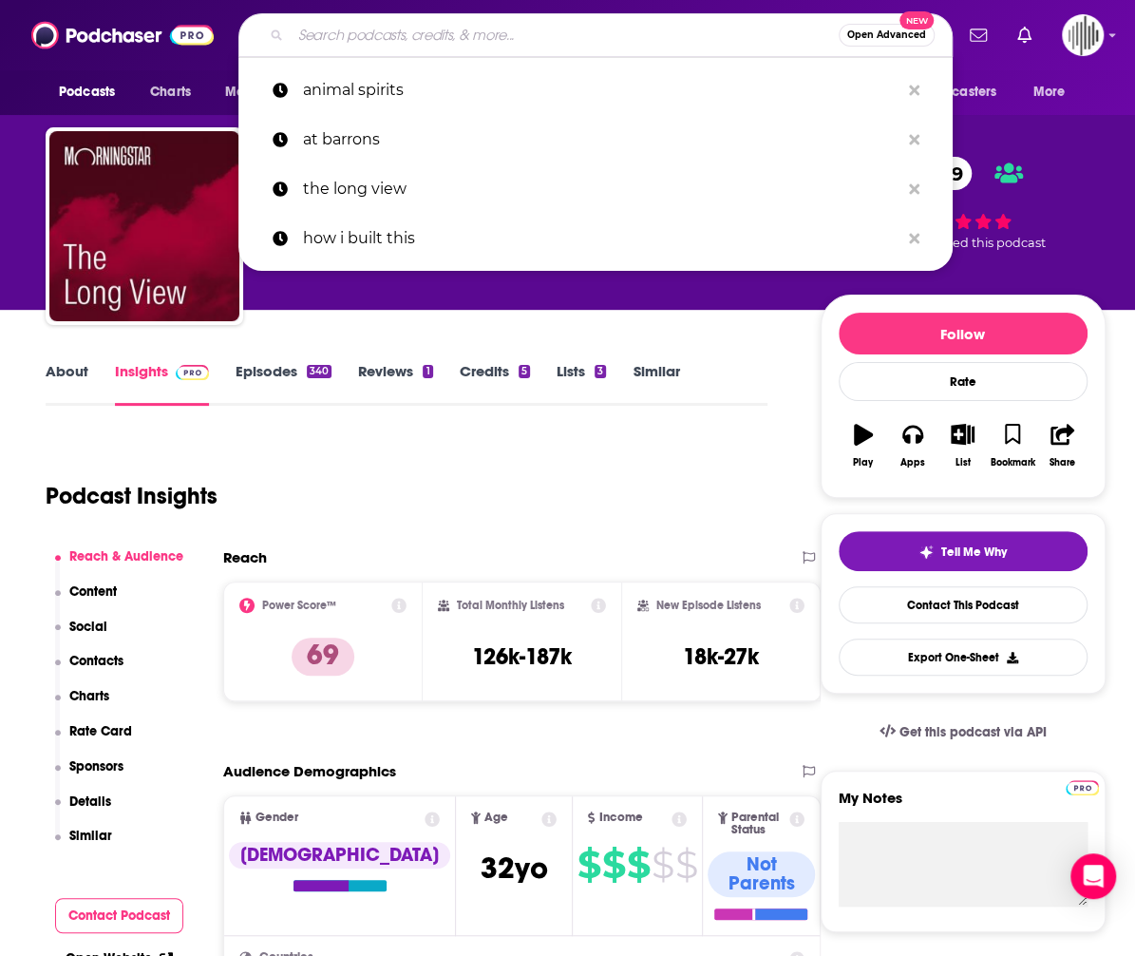
click at [402, 35] on input "Search podcasts, credits, & more..." at bounding box center [565, 35] width 548 height 30
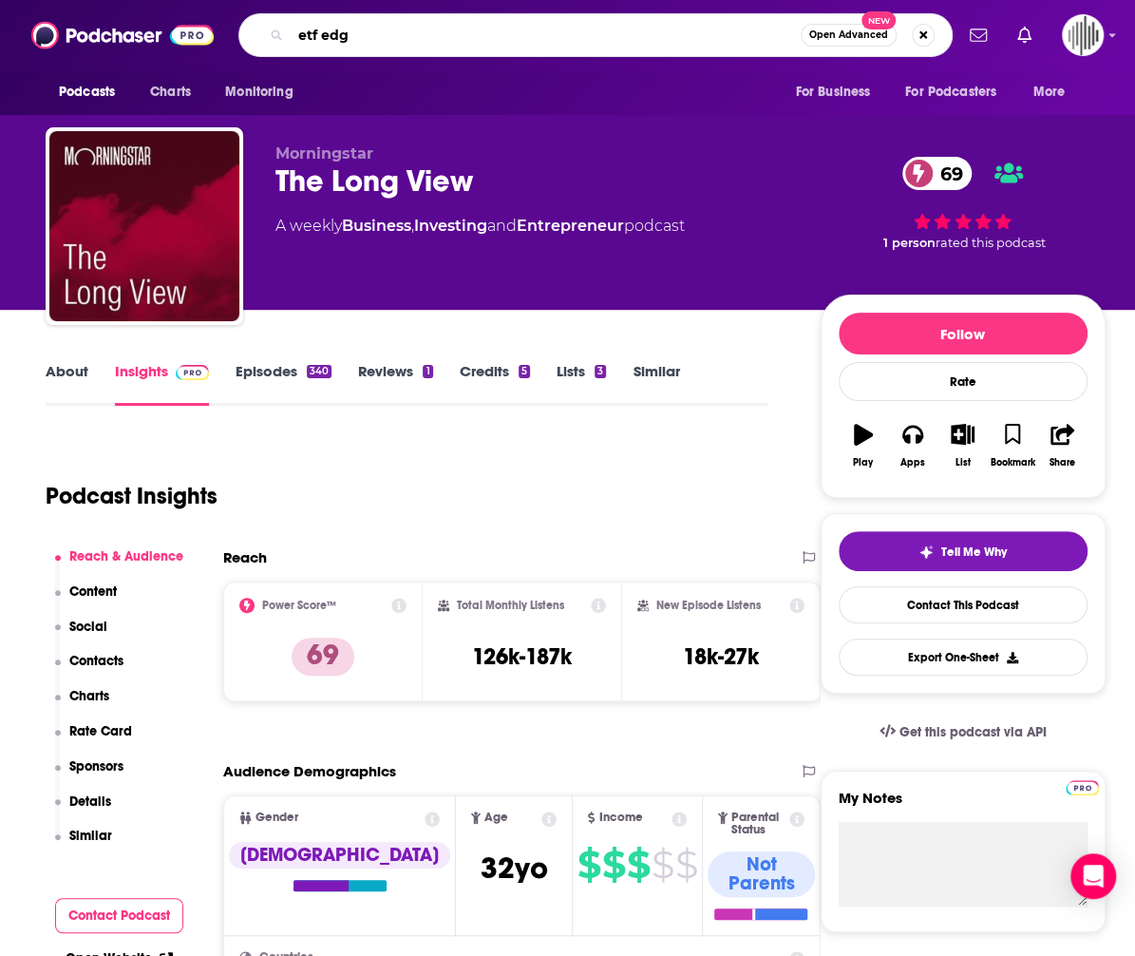
type input "etf edge"
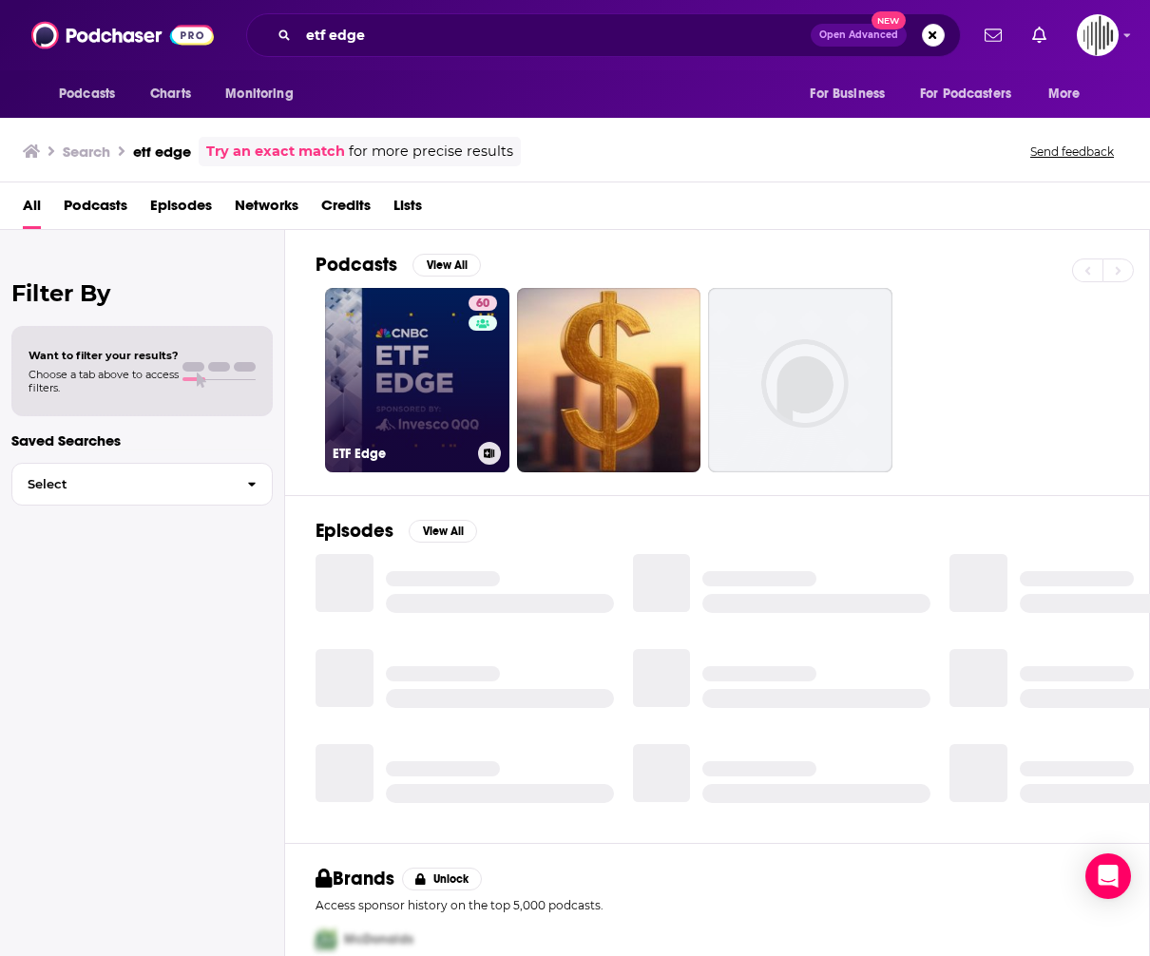
click at [444, 387] on link "60 ETF Edge" at bounding box center [417, 380] width 184 height 184
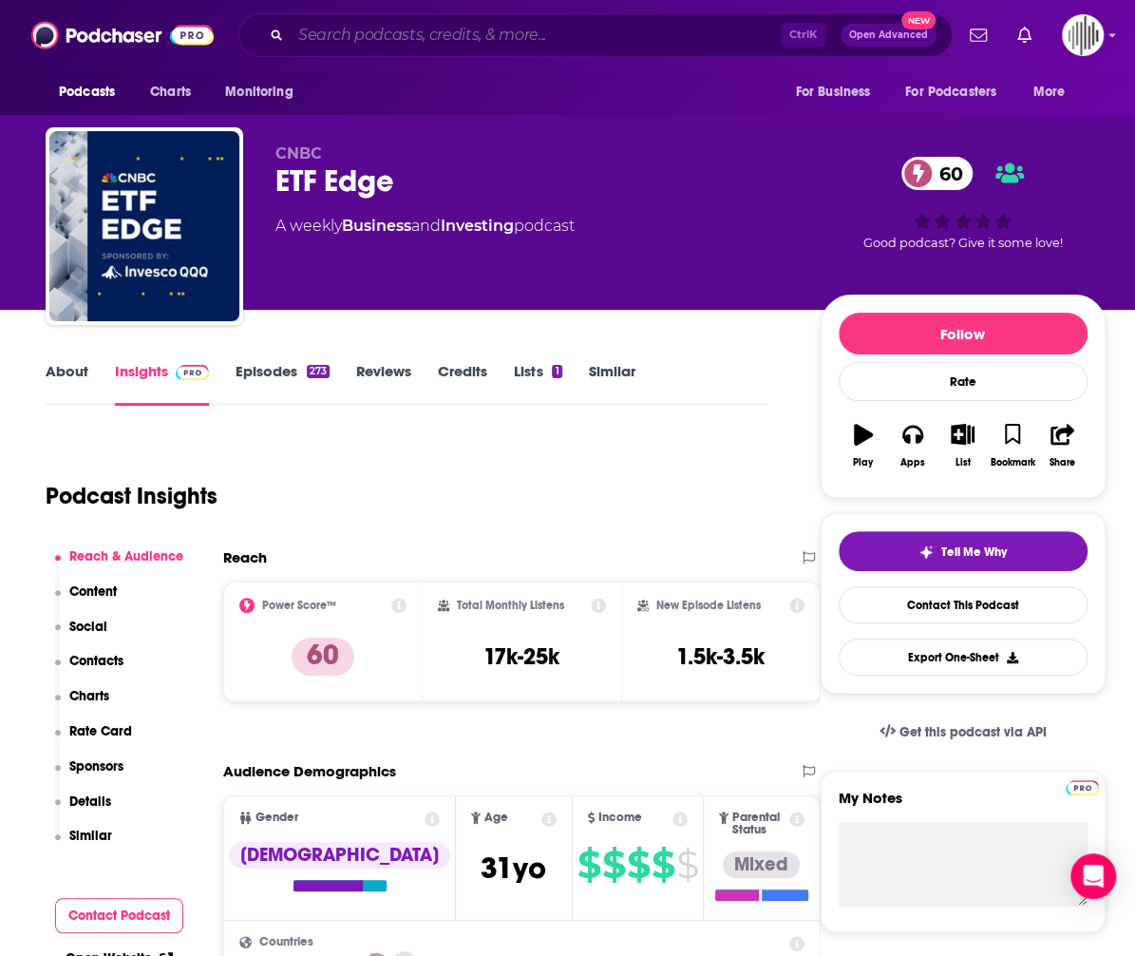
click at [441, 45] on input "Search podcasts, credits, & more..." at bounding box center [536, 35] width 490 height 30
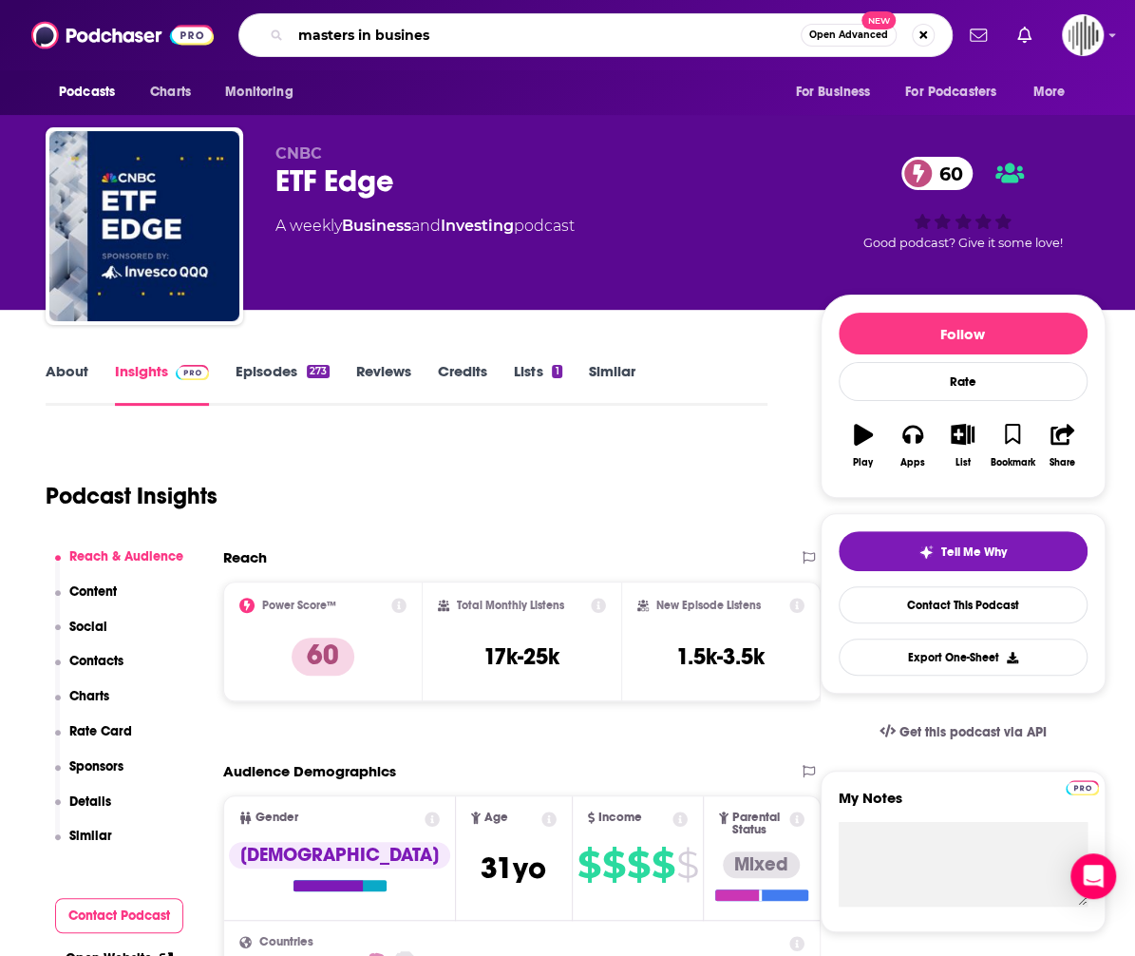
type input "masters in business"
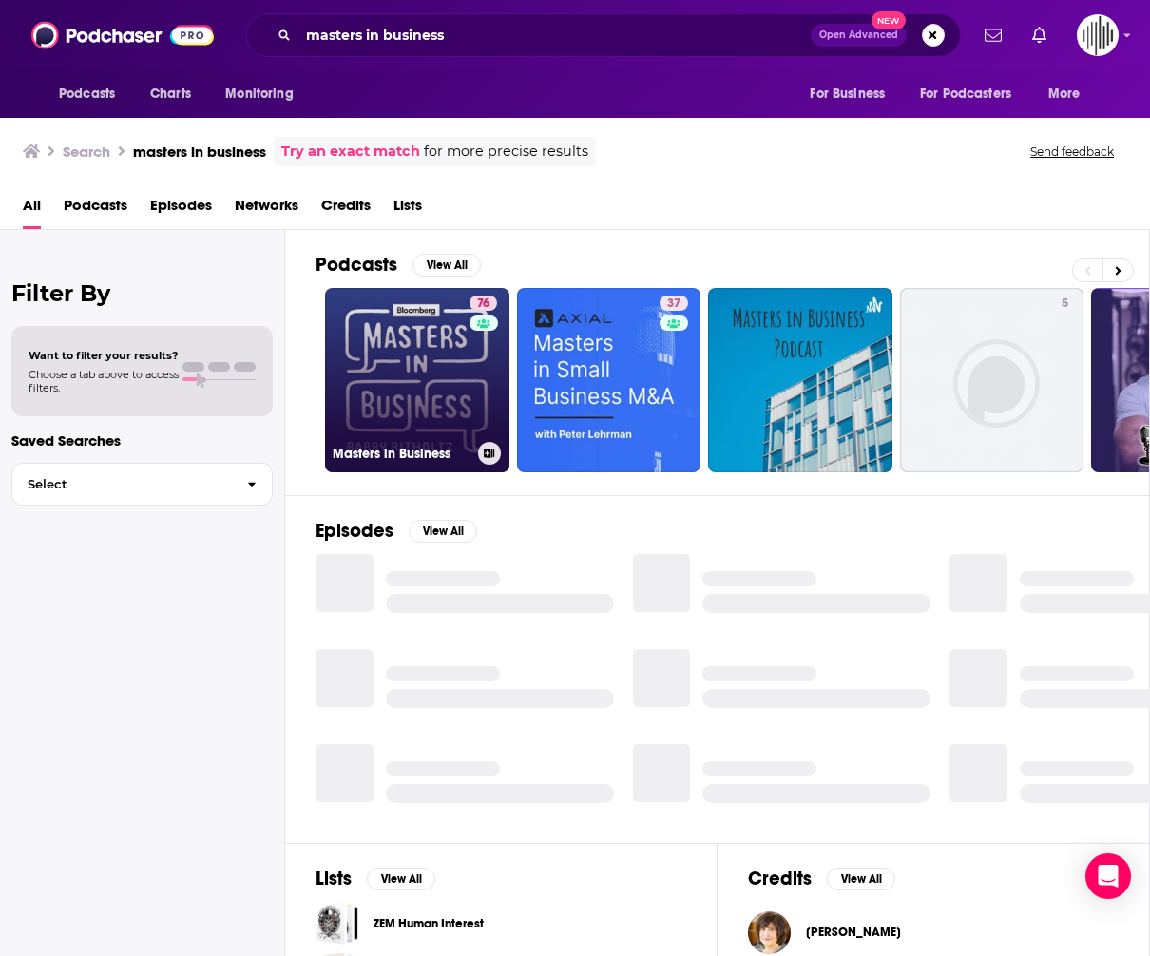
click at [420, 389] on link "76 Masters in Business" at bounding box center [417, 380] width 184 height 184
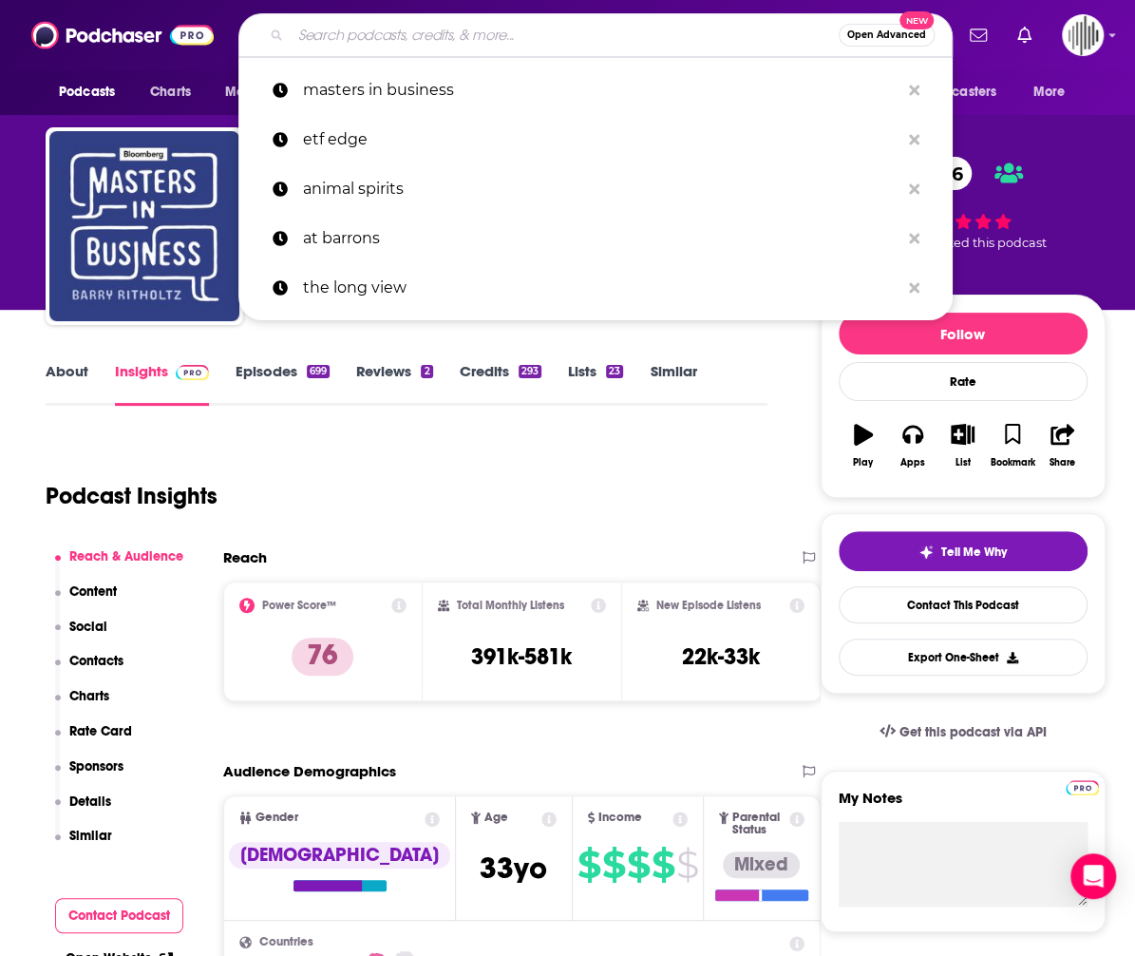
click at [475, 30] on input "Search podcasts, credits, & more..." at bounding box center [565, 35] width 548 height 30
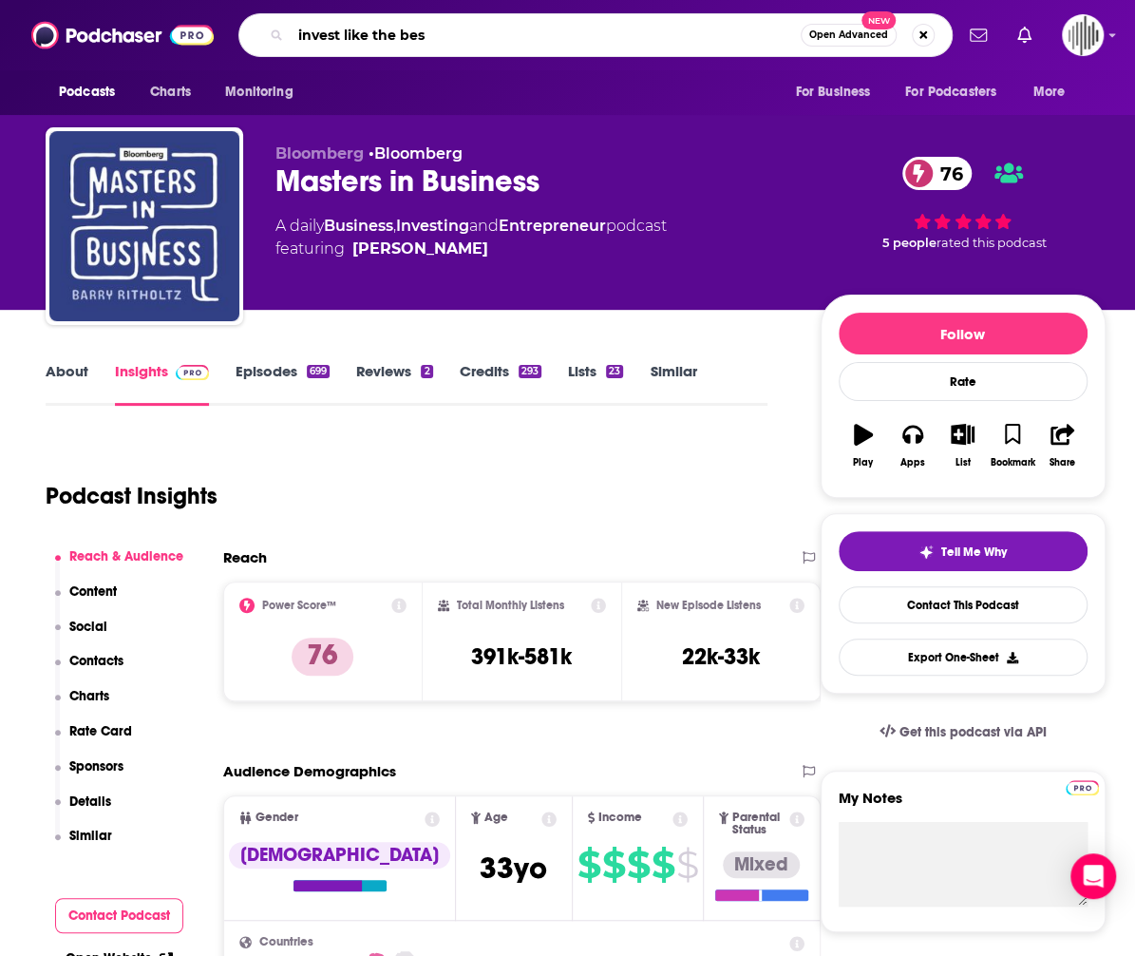
type input "invest like the best"
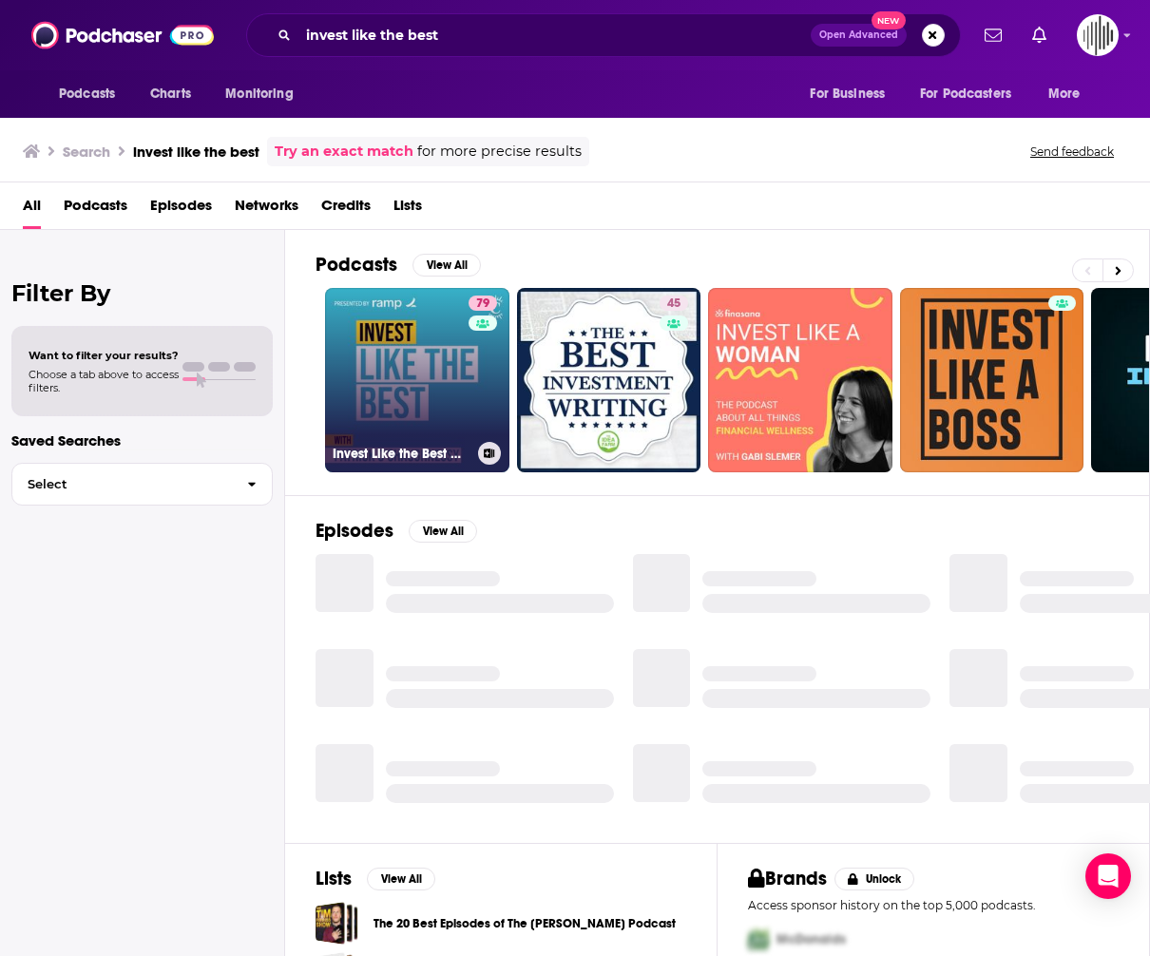
click at [425, 351] on link "79 Invest Like the Best with [PERSON_NAME]" at bounding box center [417, 380] width 184 height 184
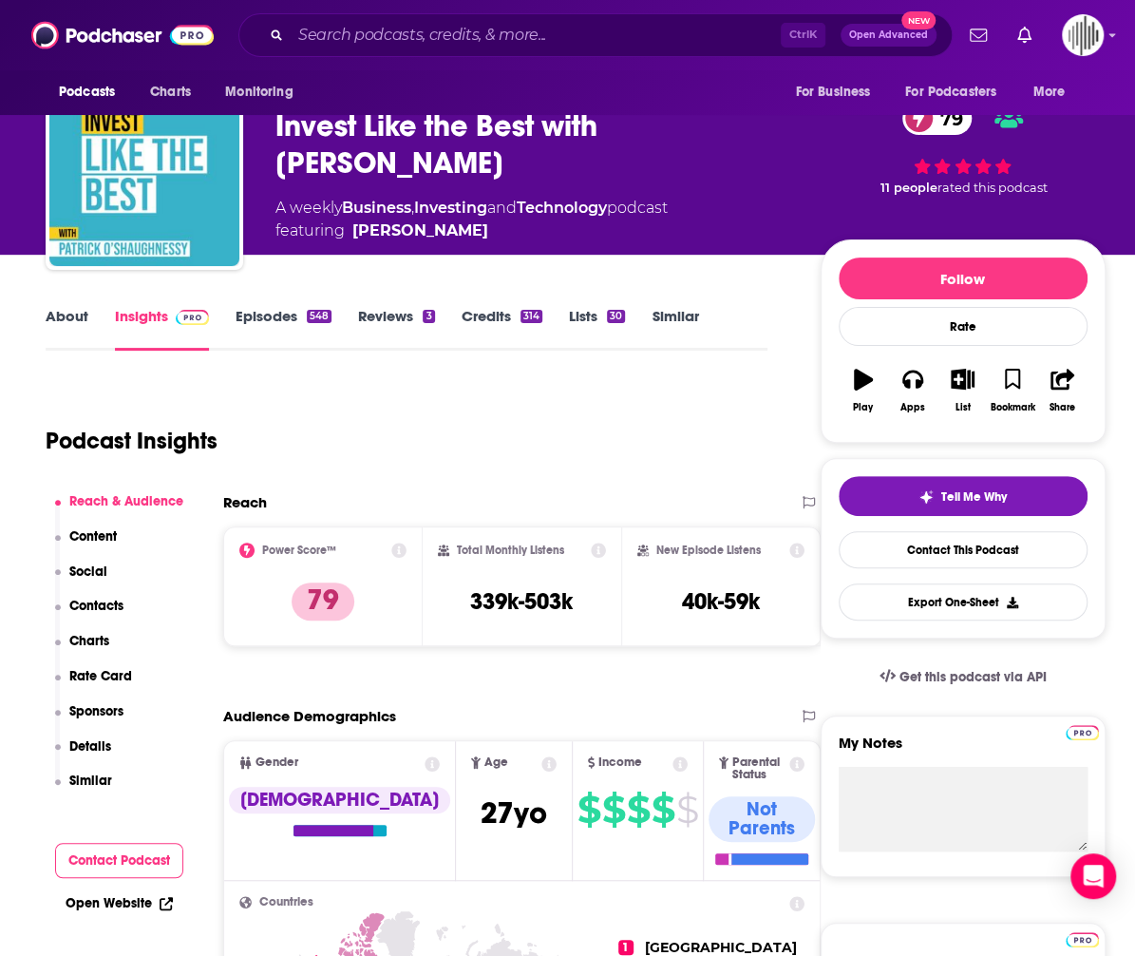
scroll to position [95, 0]
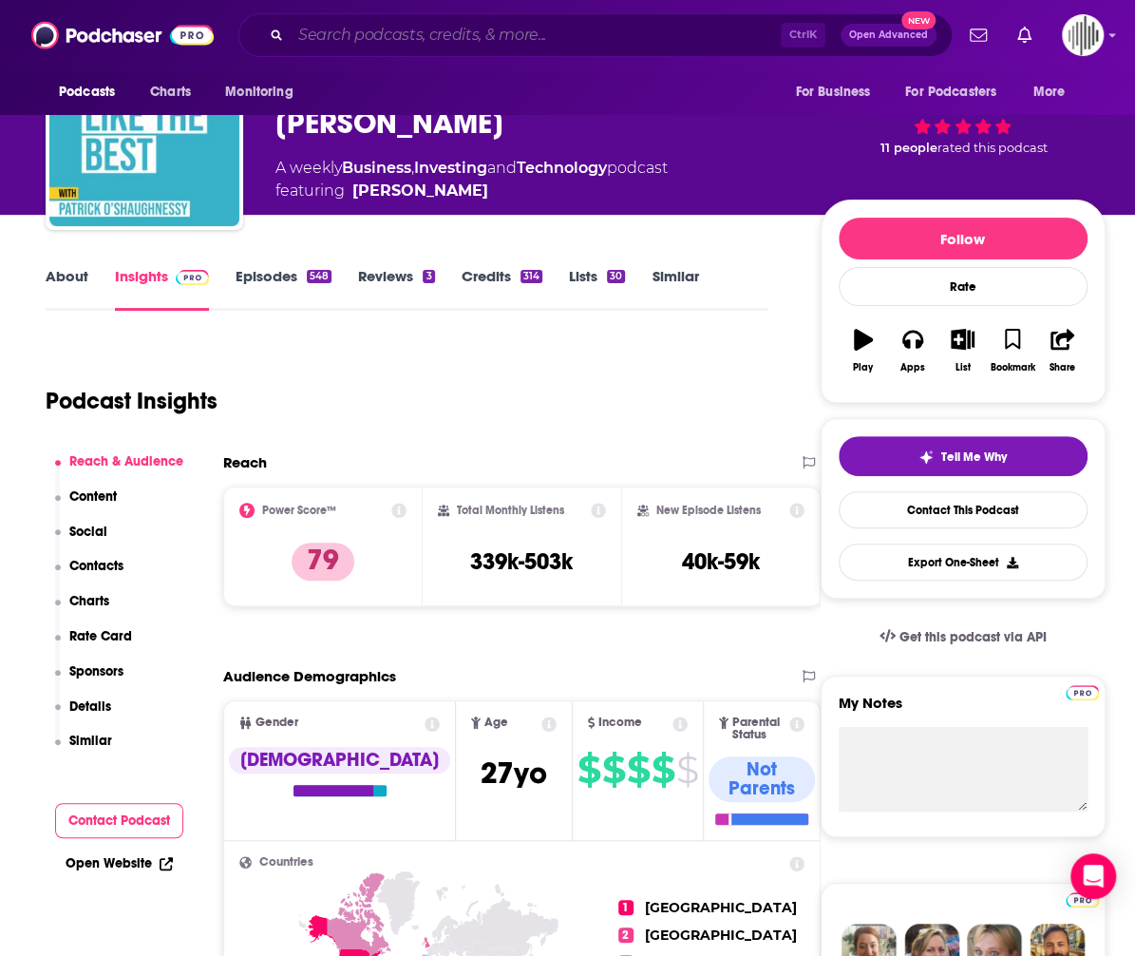
click at [533, 37] on input "Search podcasts, credits, & more..." at bounding box center [536, 35] width 490 height 30
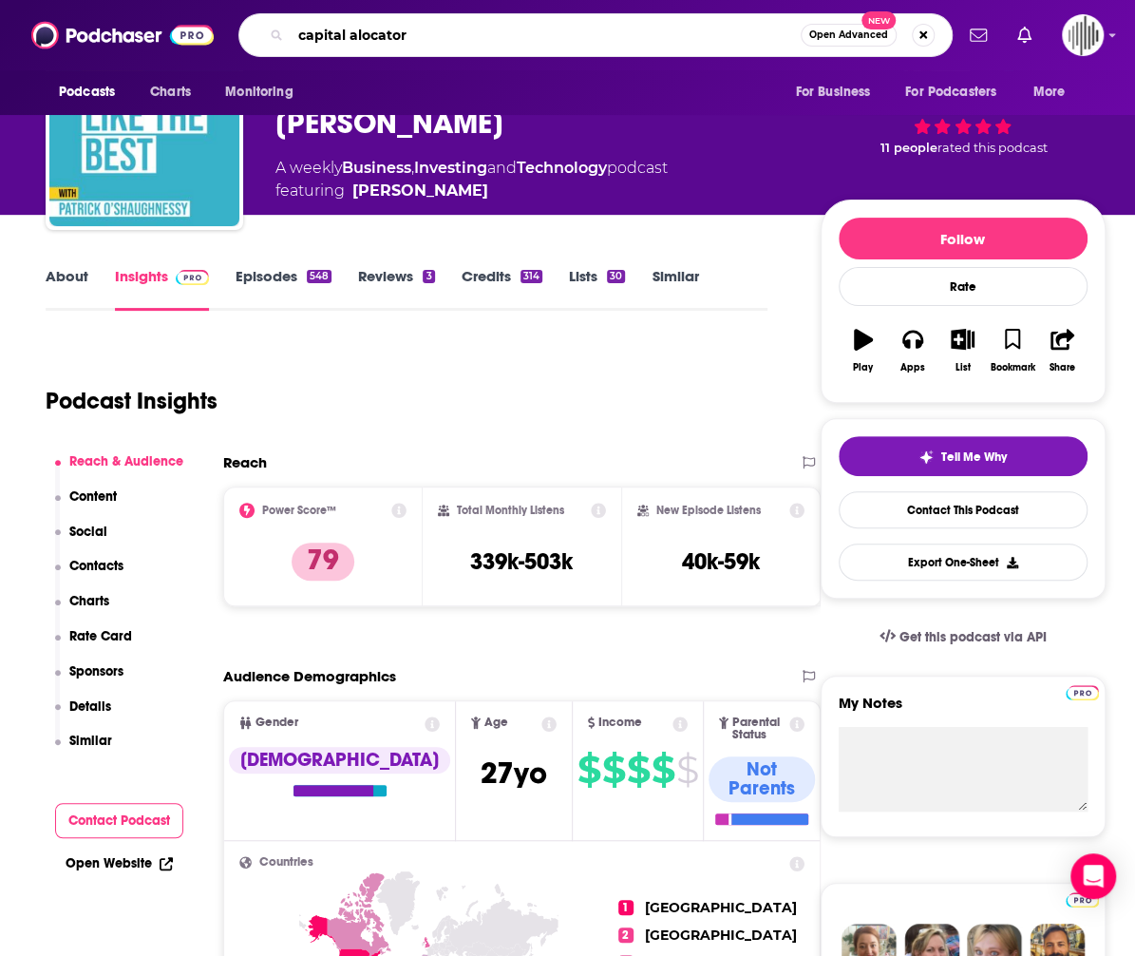
type input "capital alocators"
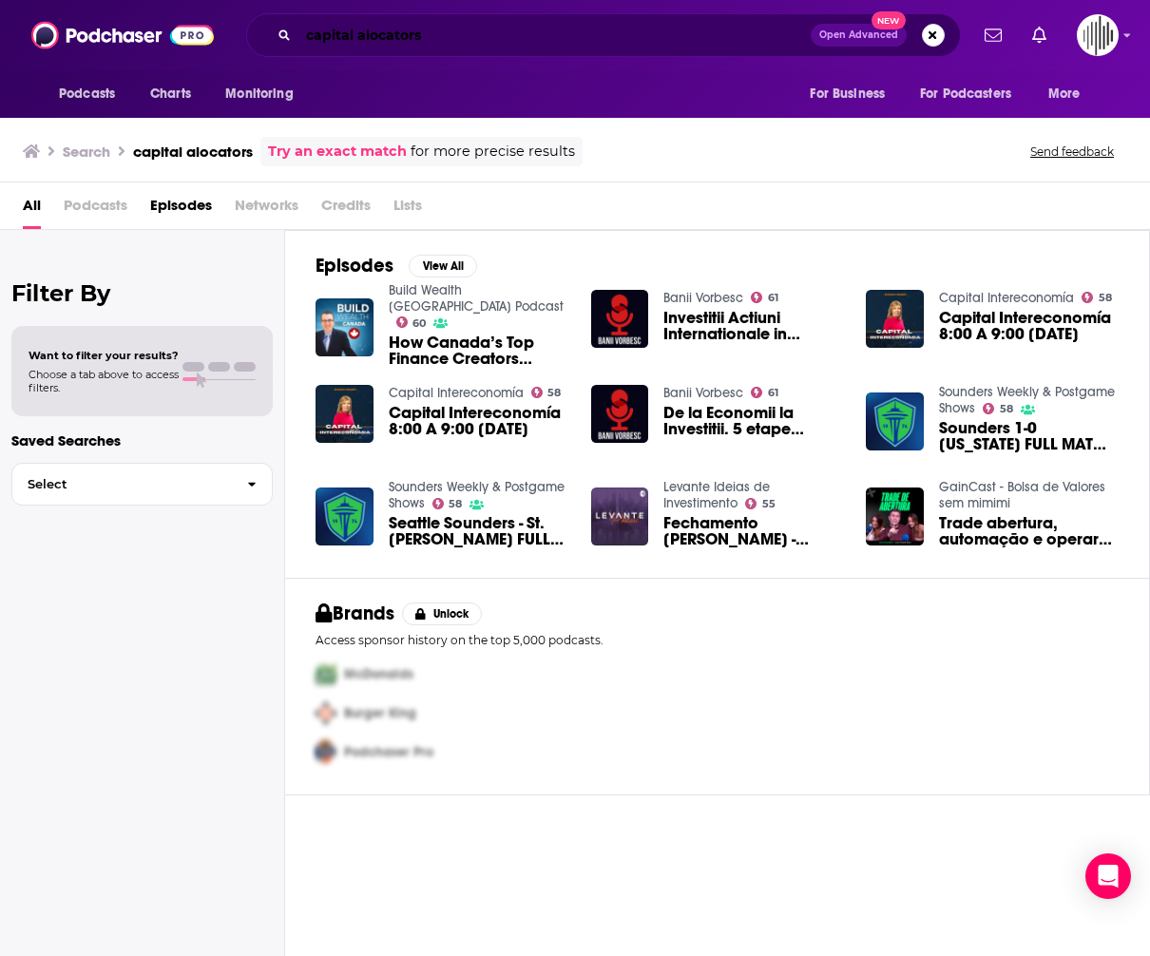
click at [369, 35] on input "capital alocators" at bounding box center [554, 35] width 512 height 30
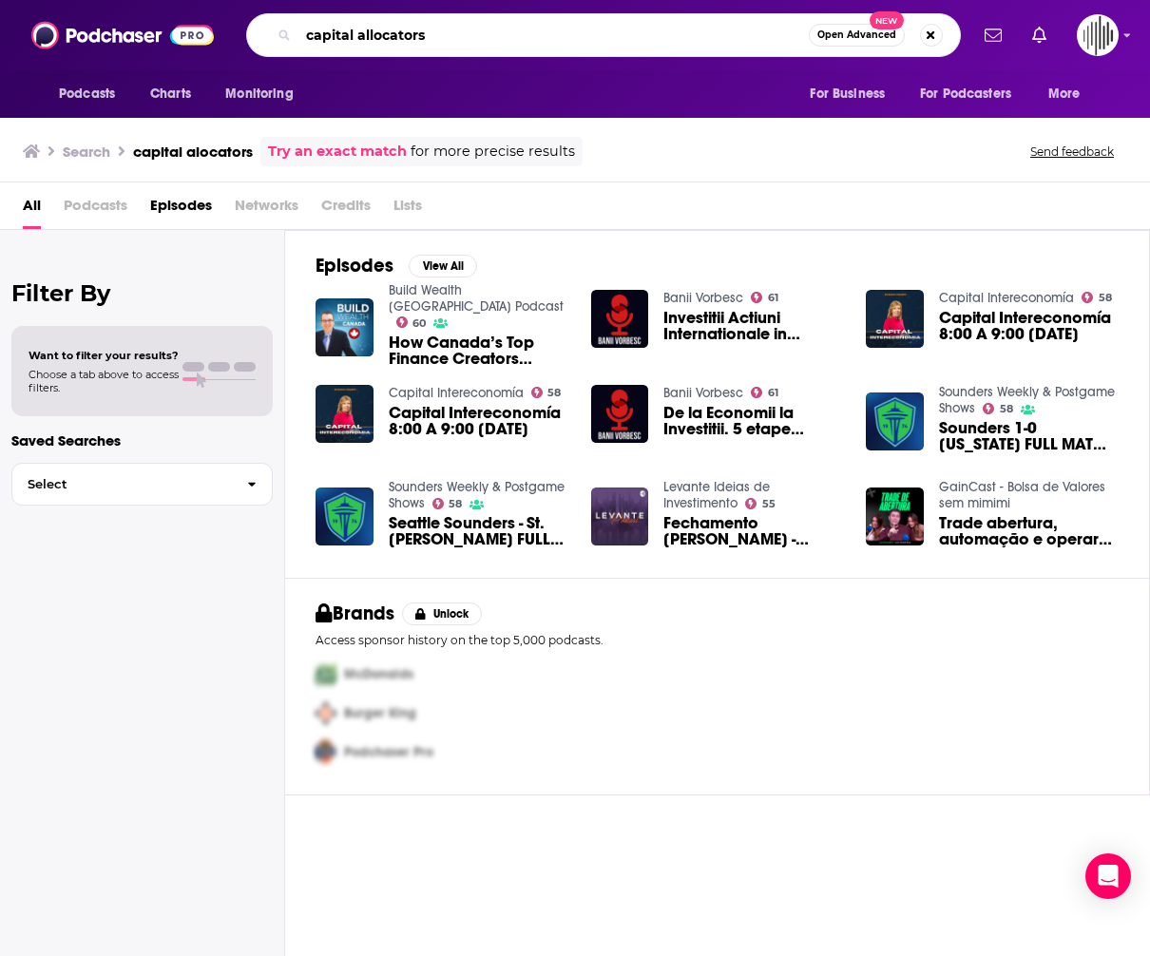
type input "capital allocators"
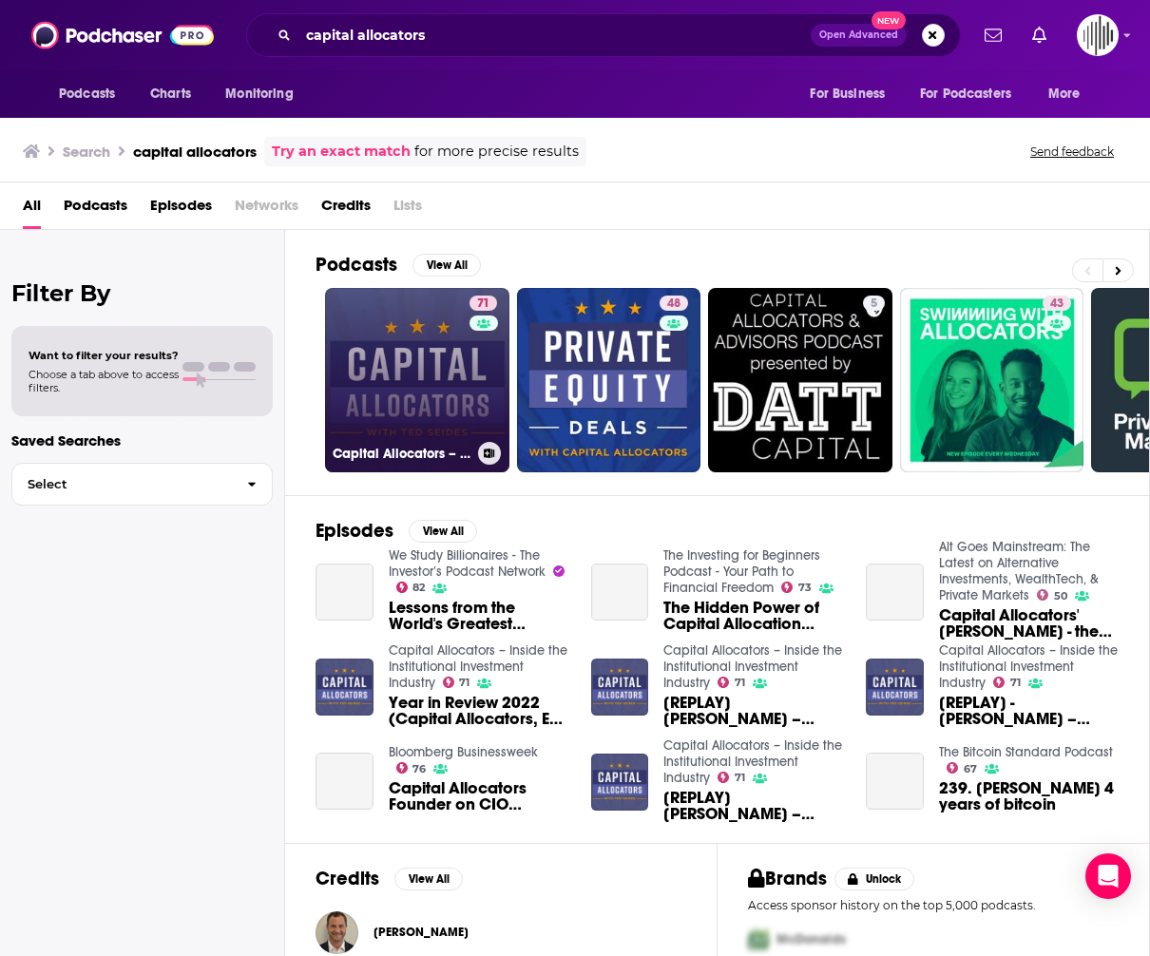
click at [422, 360] on link "71 Capital Allocators – Inside the Institutional Investment Industry" at bounding box center [417, 380] width 184 height 184
